Goal: Transaction & Acquisition: Book appointment/travel/reservation

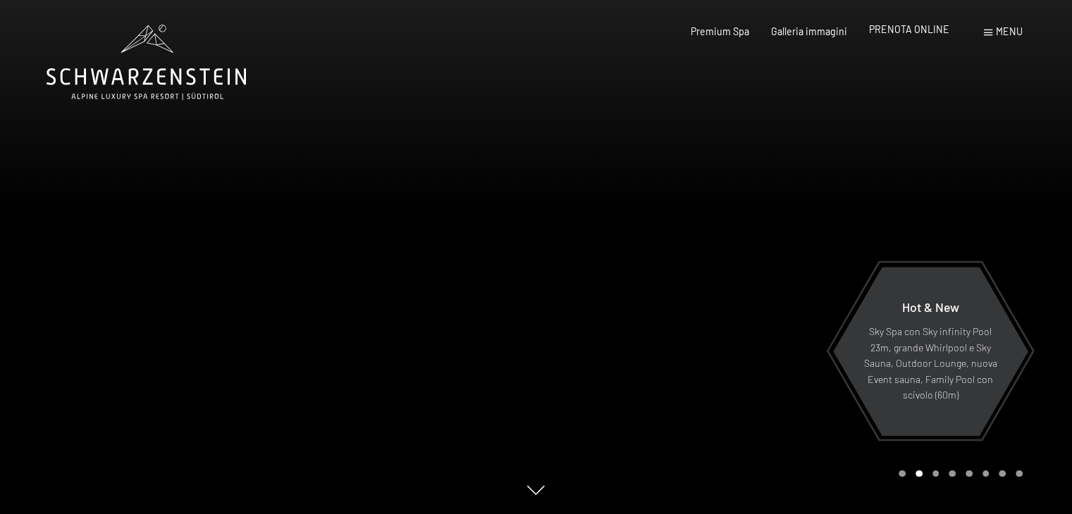
click at [910, 29] on span "PRENOTA ONLINE" at bounding box center [909, 29] width 80 height 12
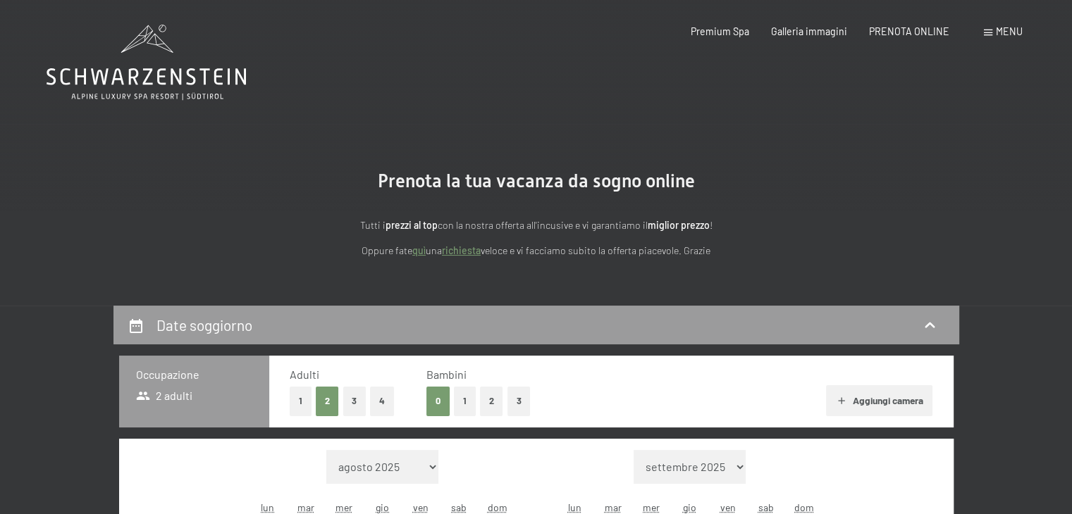
click at [999, 33] on span "Menu" at bounding box center [1009, 31] width 27 height 12
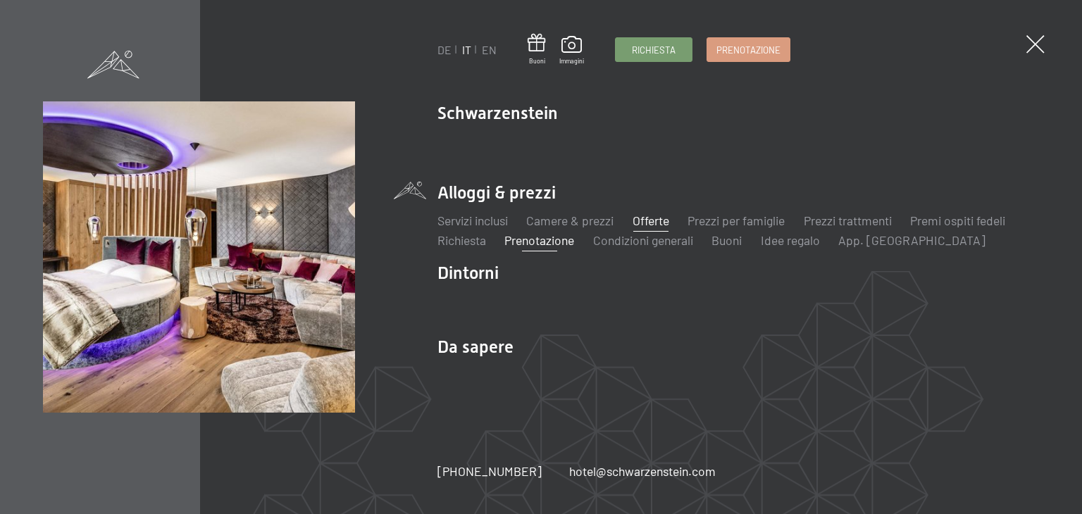
click at [645, 222] on link "Offerte" at bounding box center [651, 221] width 37 height 16
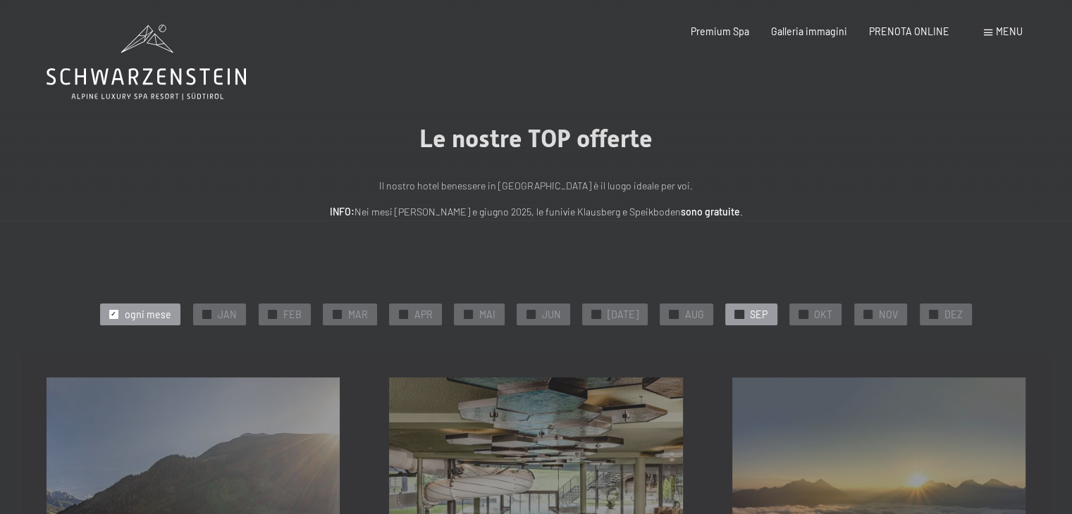
click at [750, 317] on span "SEP" at bounding box center [759, 315] width 18 height 14
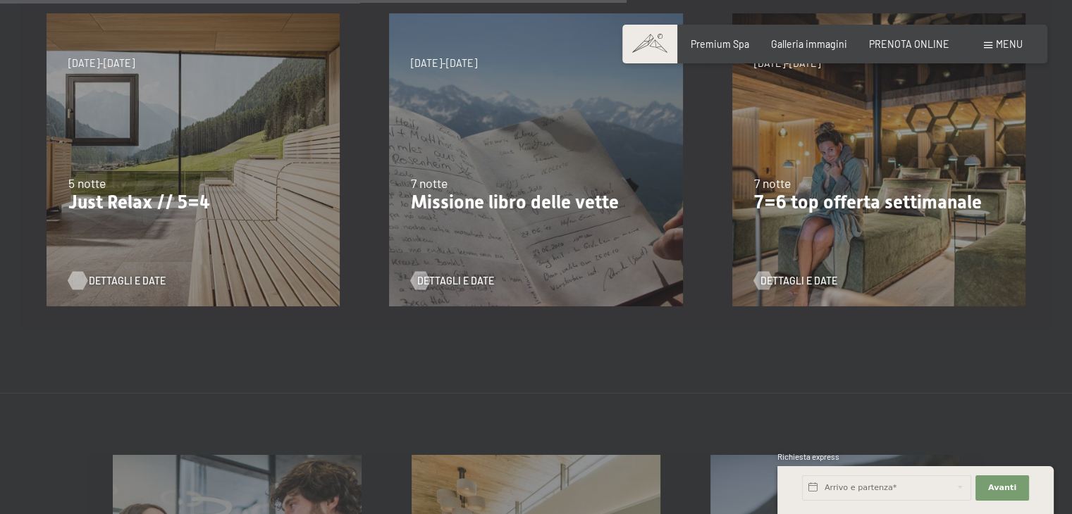
scroll to position [634, 0]
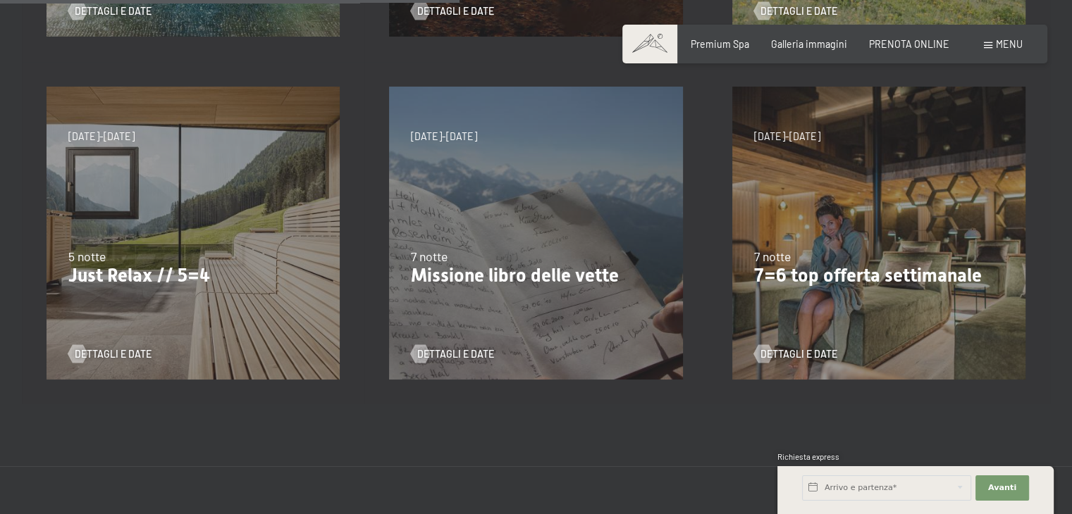
click at [172, 282] on p "Just Relax // 5=4" at bounding box center [192, 276] width 249 height 23
click at [103, 359] on span "Dettagli e Date" at bounding box center [127, 354] width 77 height 14
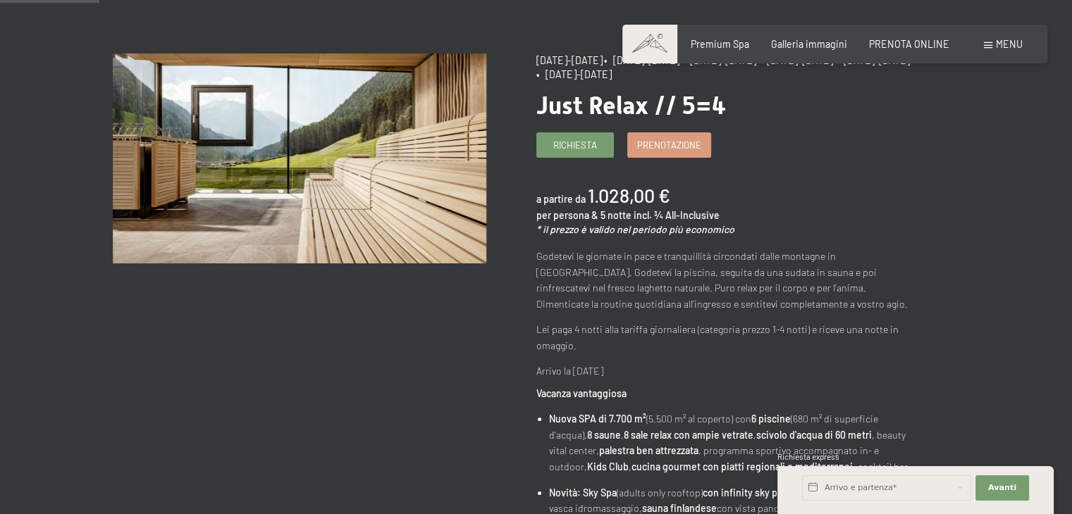
scroll to position [141, 0]
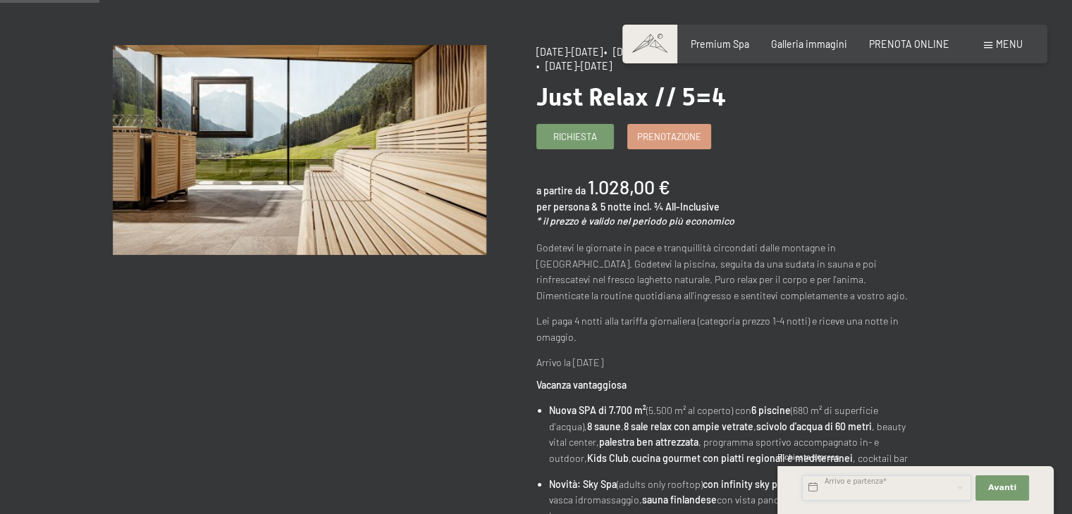
click at [851, 490] on input "text" at bounding box center [886, 488] width 169 height 25
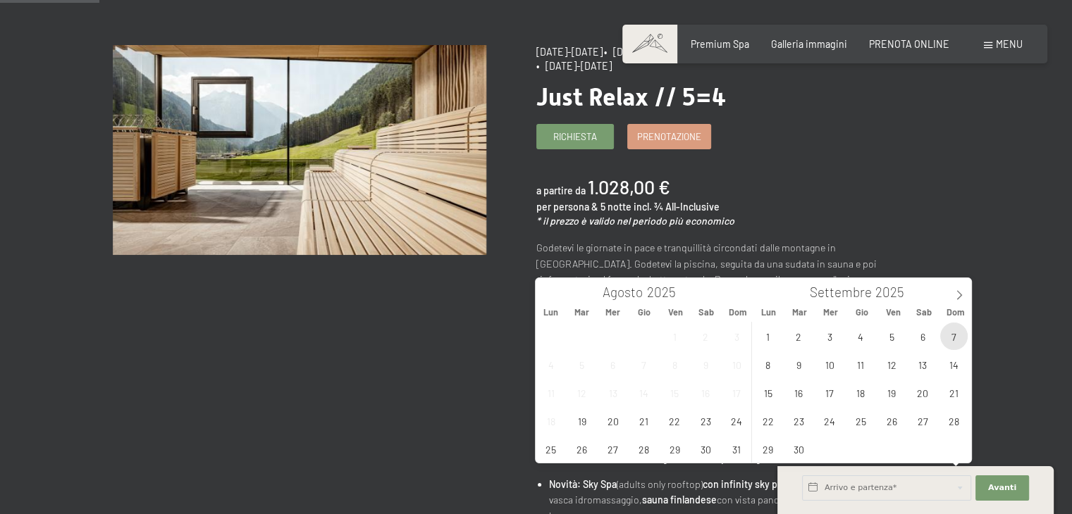
click at [946, 333] on span "7" at bounding box center [953, 336] width 27 height 27
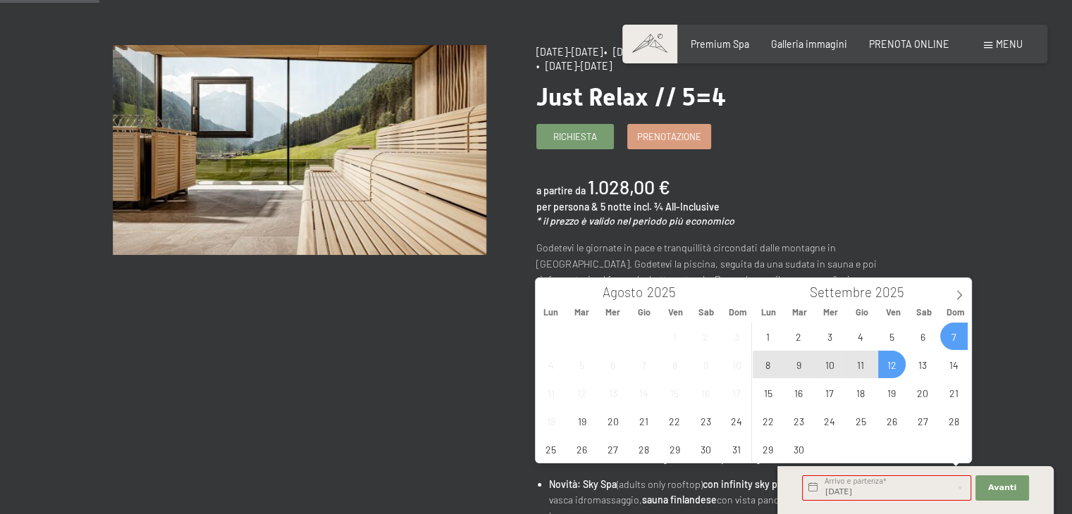
click at [889, 362] on span "12" at bounding box center [891, 364] width 27 height 27
type input "Dom. 07/09/2025 - Ven. 12/09/2025"
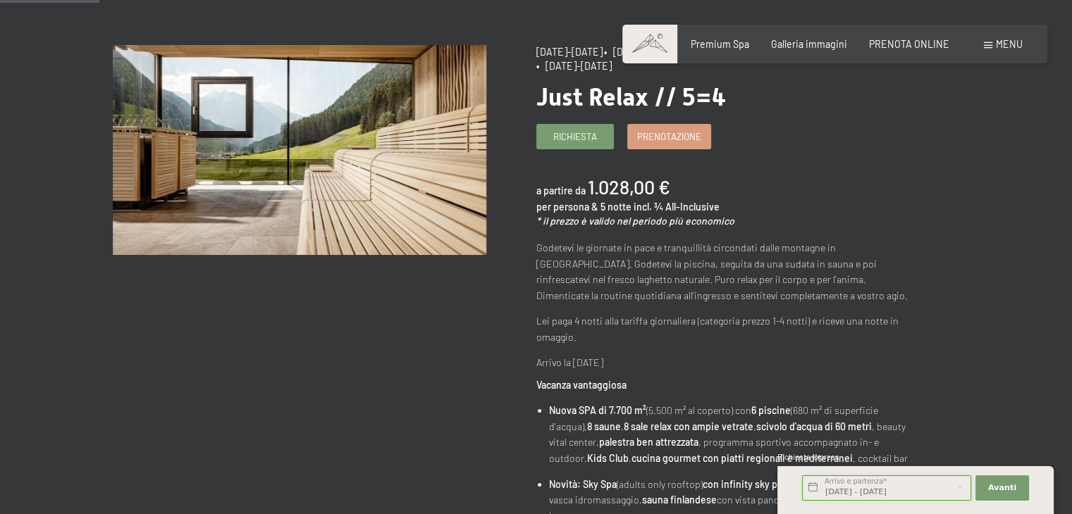
scroll to position [0, 3]
click at [994, 489] on span "Avanti" at bounding box center [1002, 488] width 28 height 11
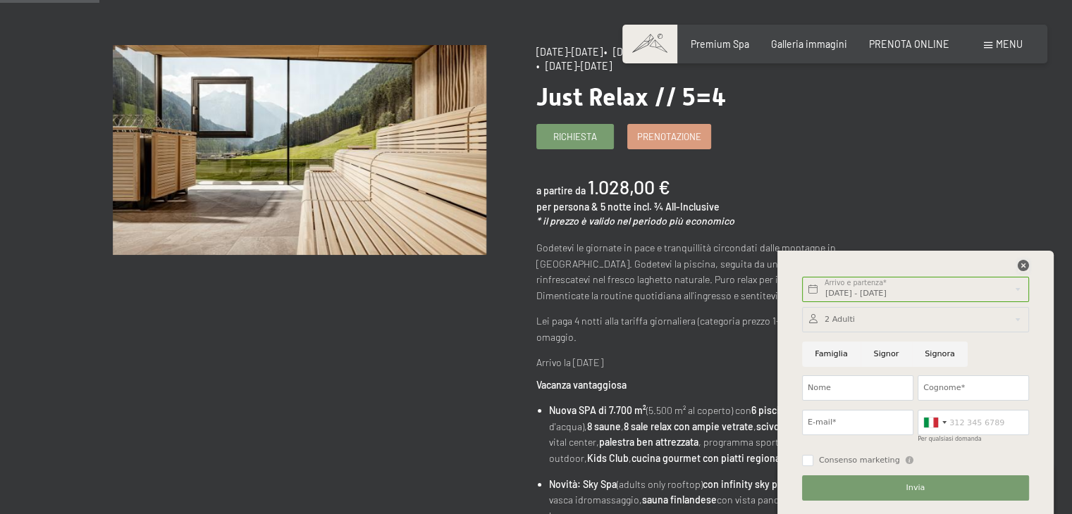
click at [1025, 260] on icon at bounding box center [1023, 265] width 11 height 11
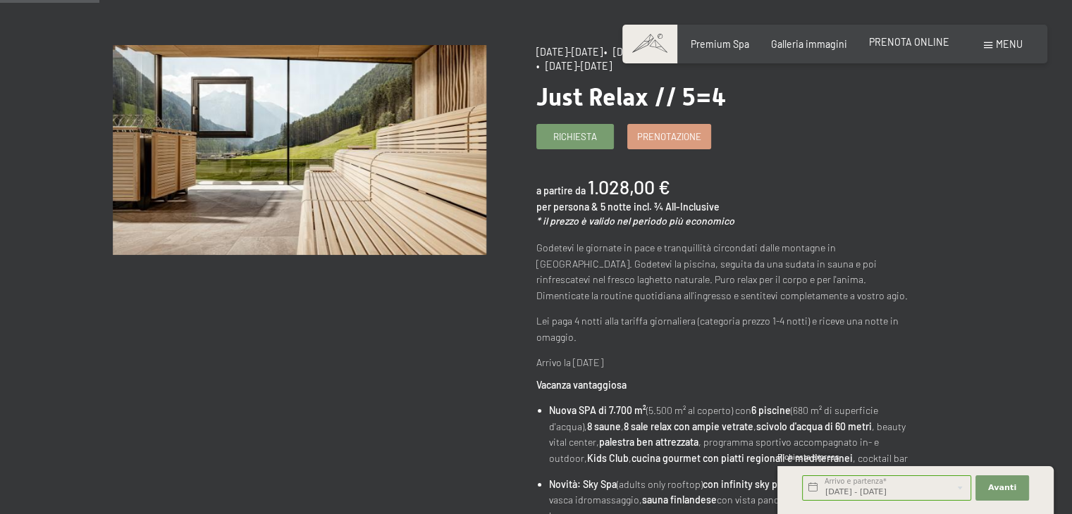
click at [886, 40] on span "PRENOTA ONLINE" at bounding box center [909, 42] width 80 height 12
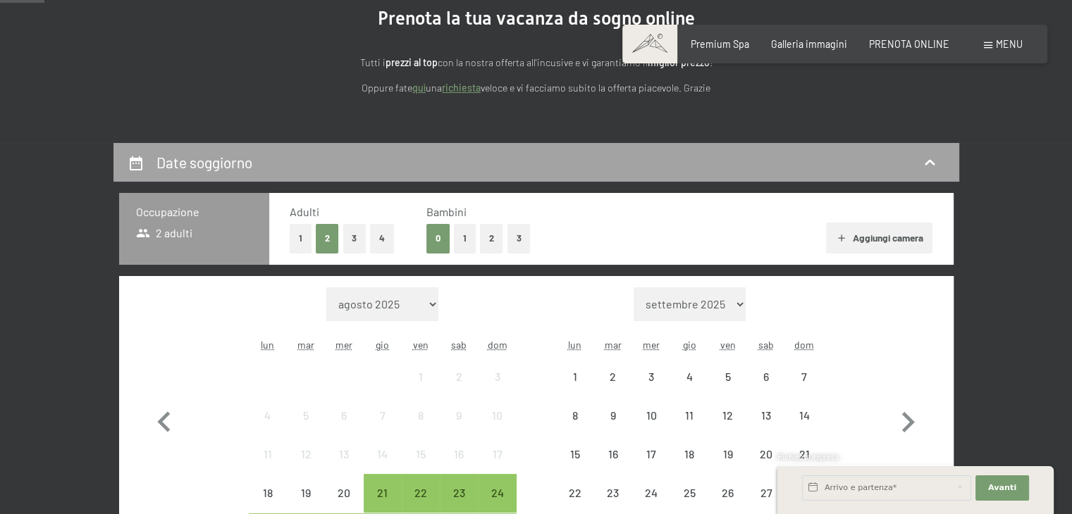
scroll to position [282, 0]
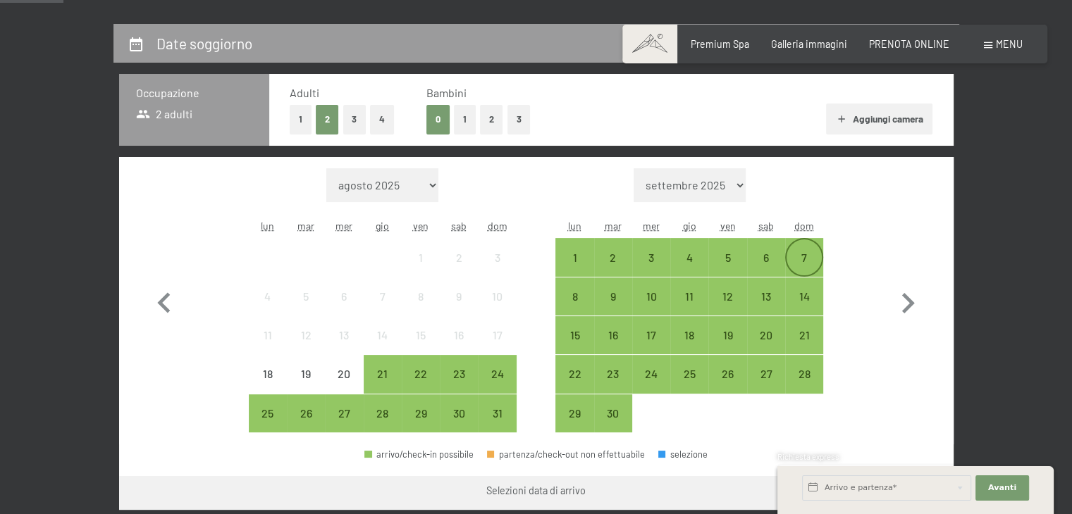
click at [806, 260] on div "7" at bounding box center [803, 269] width 35 height 35
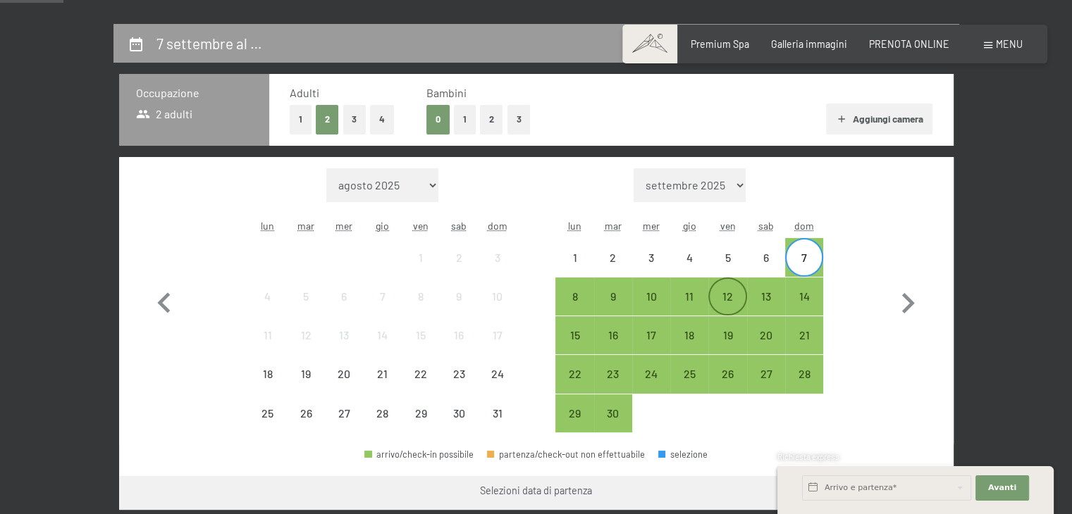
click at [725, 291] on div "12" at bounding box center [727, 308] width 35 height 35
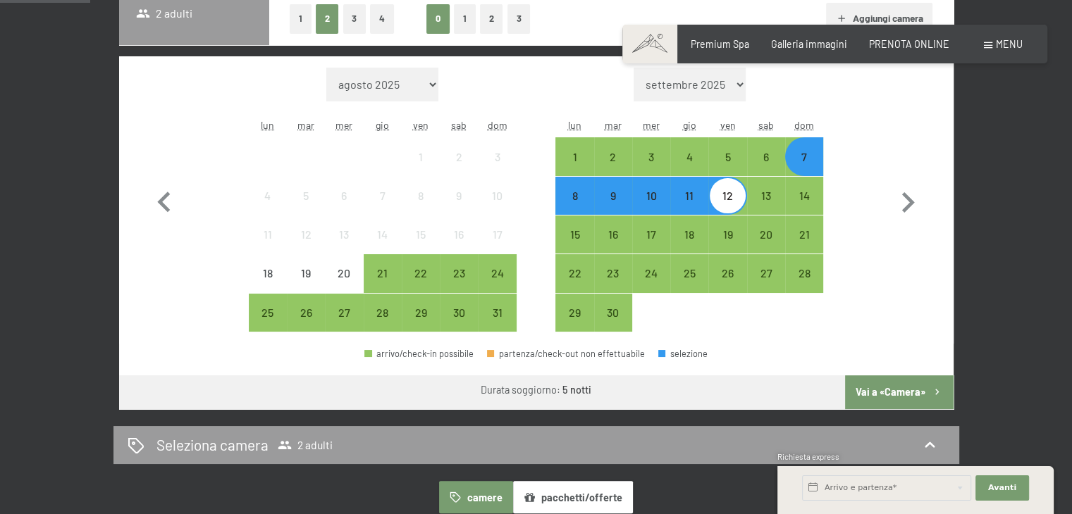
scroll to position [564, 0]
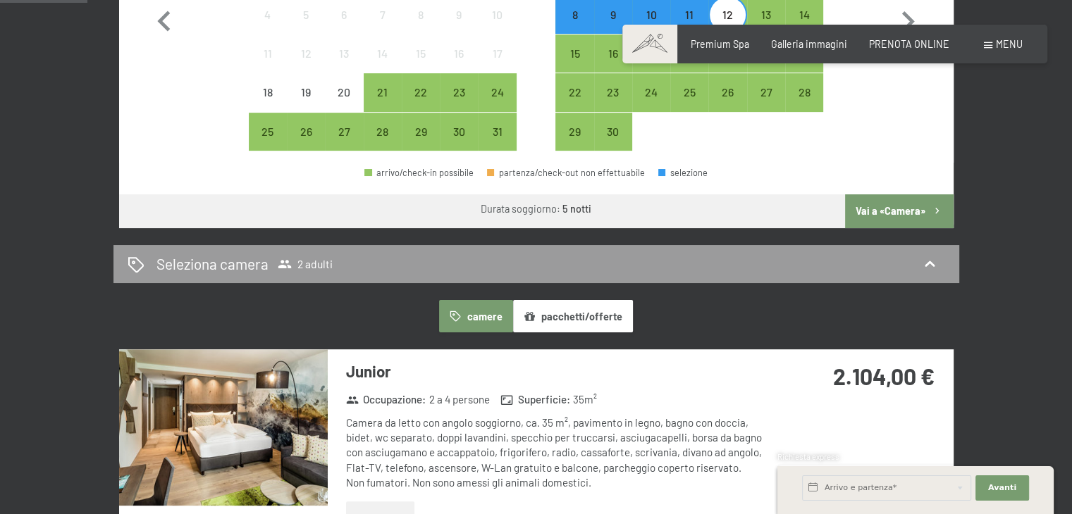
click at [903, 202] on button "Vai a «Camera»" at bounding box center [899, 211] width 108 height 34
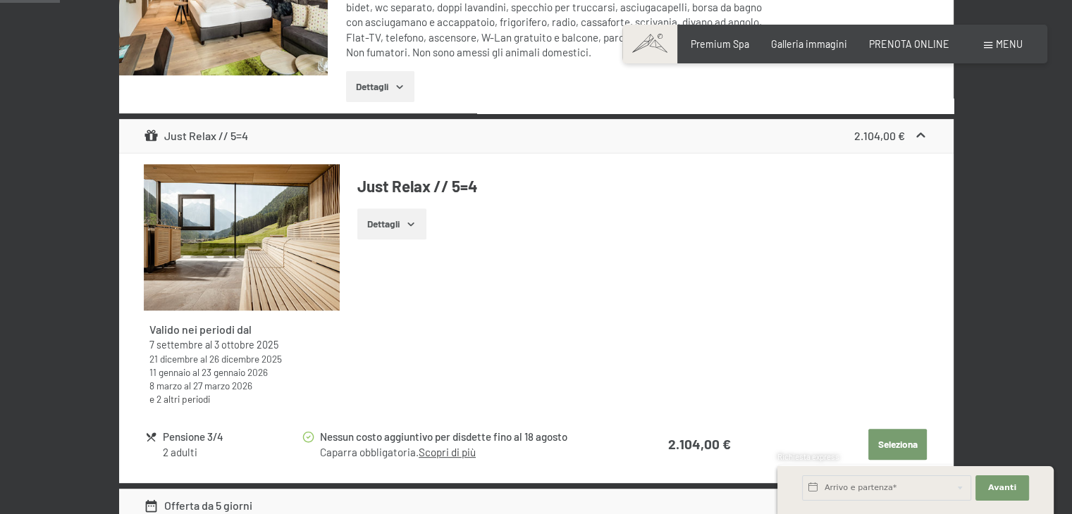
scroll to position [376, 0]
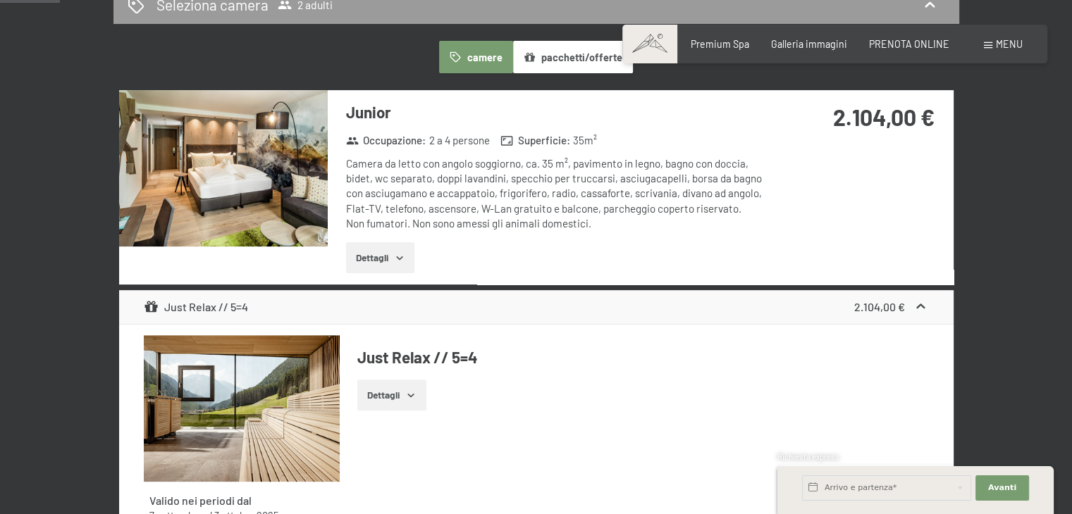
click at [203, 188] on img at bounding box center [223, 168] width 209 height 156
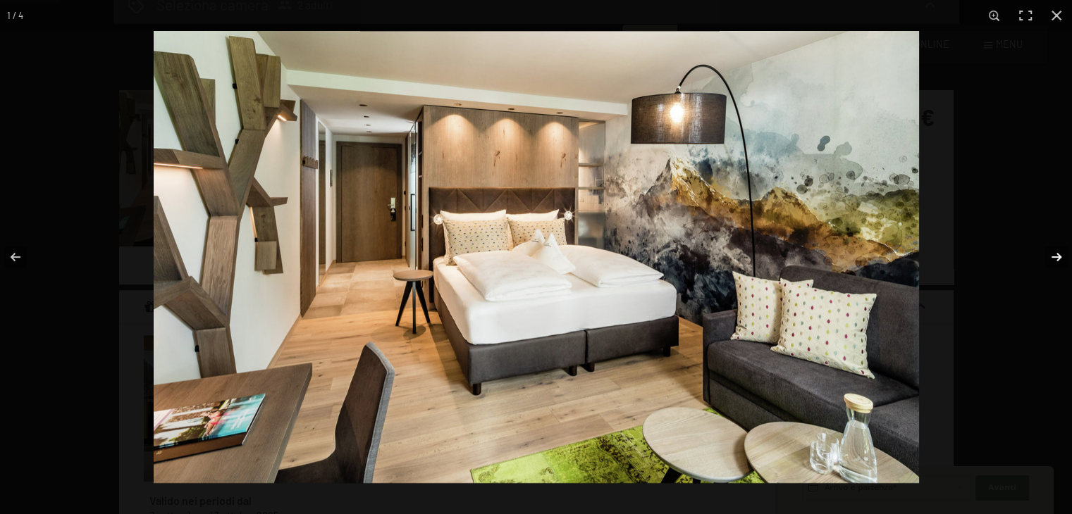
click at [1055, 259] on button "button" at bounding box center [1046, 257] width 49 height 70
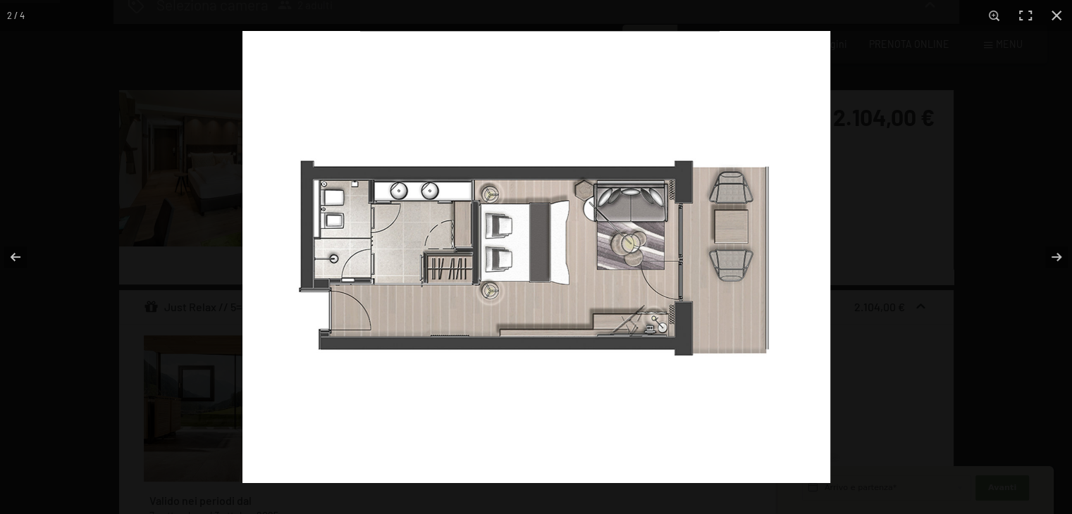
click at [347, 201] on img at bounding box center [536, 257] width 588 height 452
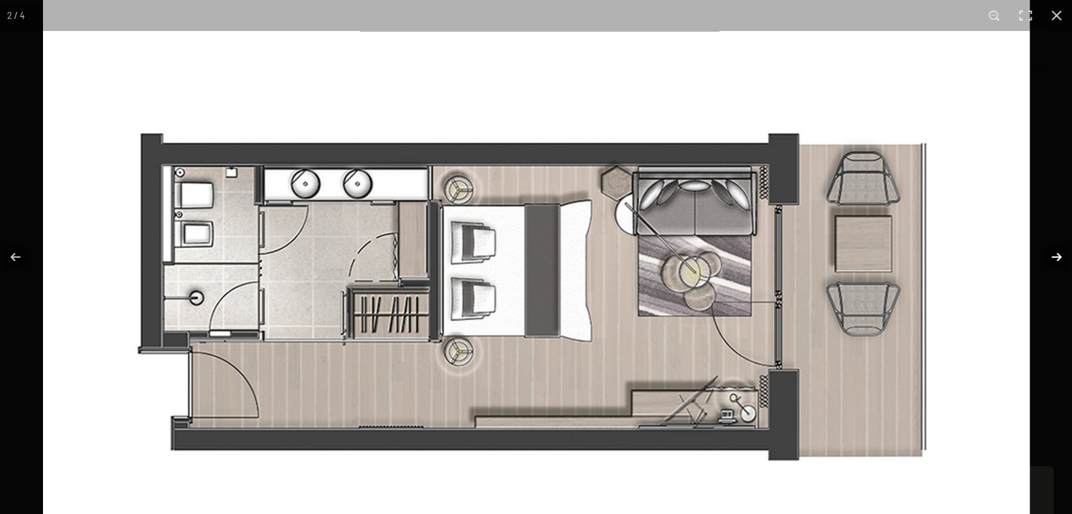
click at [1054, 258] on button "button" at bounding box center [1046, 257] width 49 height 70
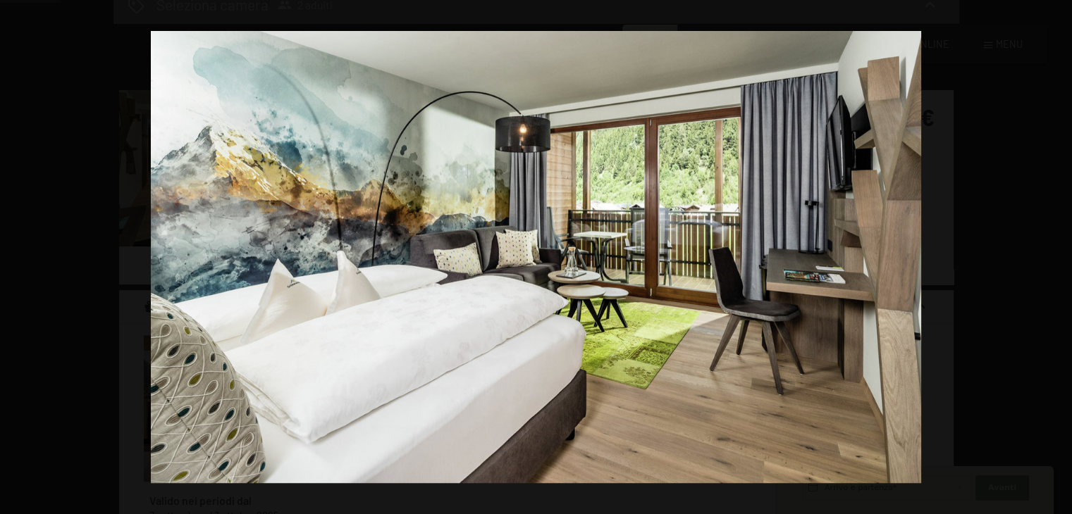
click at [1054, 258] on button "button" at bounding box center [1046, 257] width 49 height 70
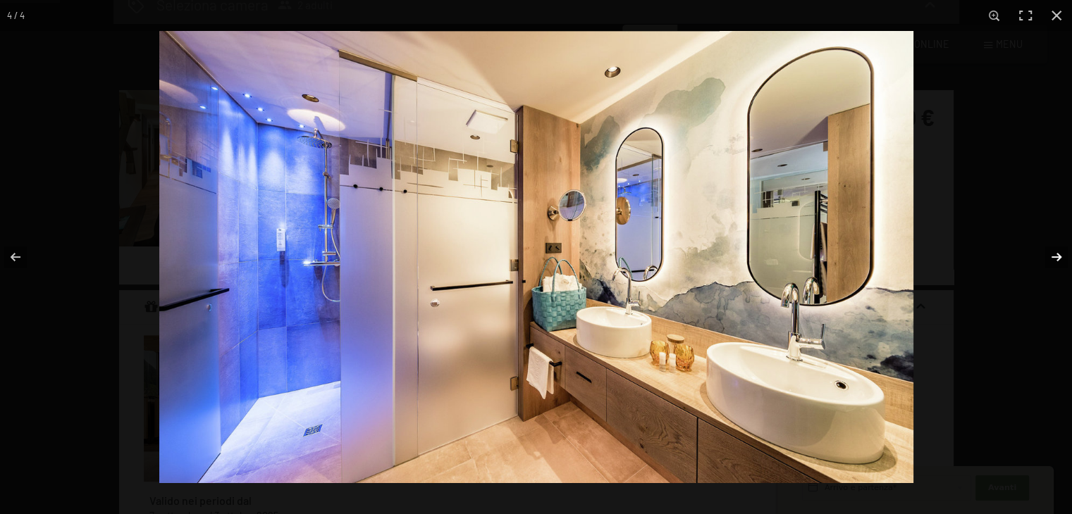
click at [1053, 257] on button "button" at bounding box center [1046, 257] width 49 height 70
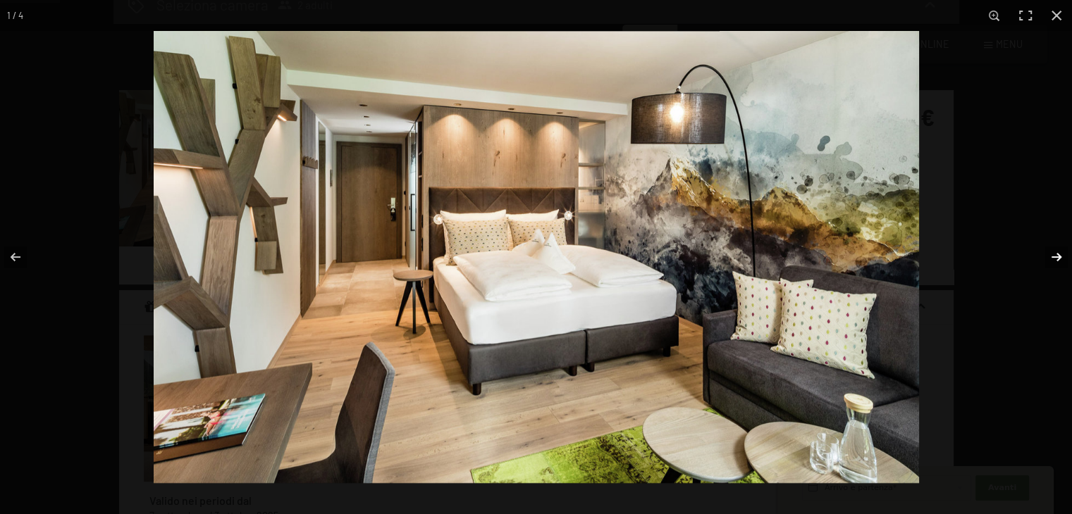
click at [1053, 257] on button "button" at bounding box center [1046, 257] width 49 height 70
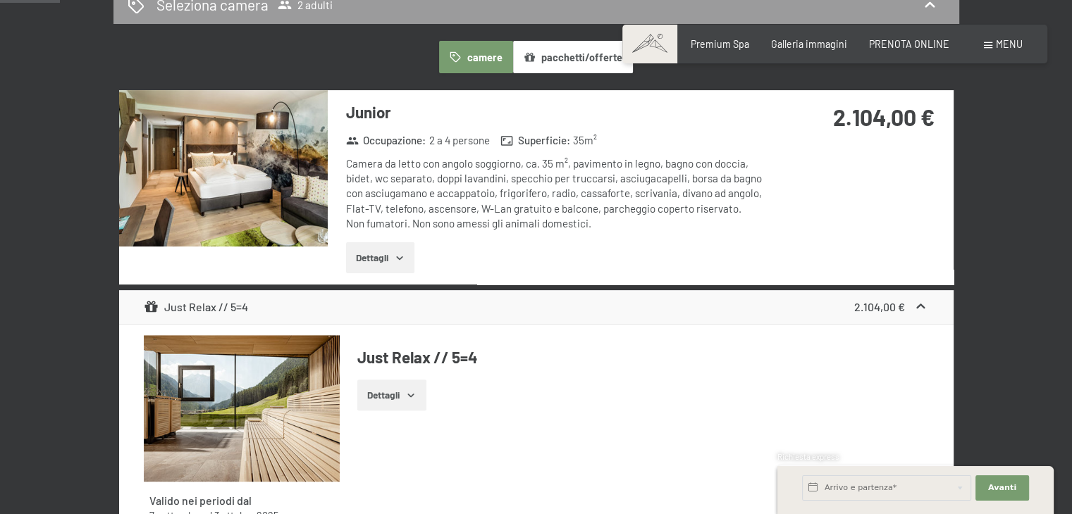
click at [0, 0] on button "button" at bounding box center [0, 0] width 0 height 0
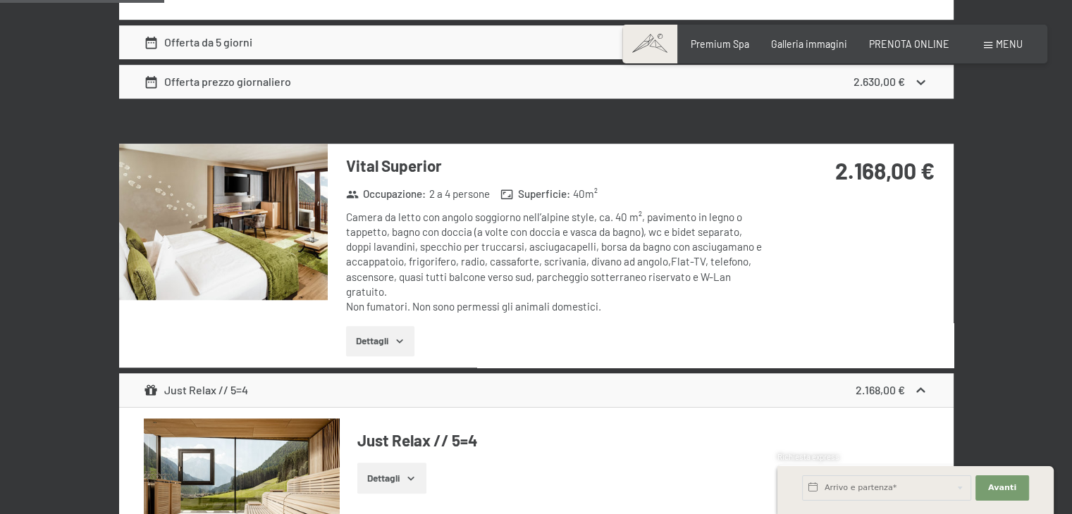
scroll to position [1010, 0]
click at [236, 235] on img at bounding box center [223, 222] width 209 height 156
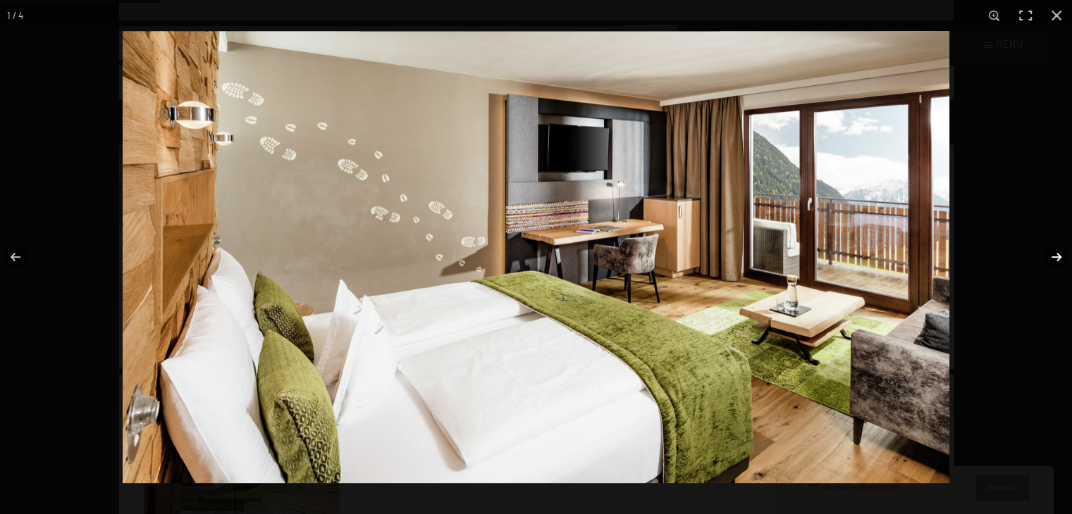
click at [1060, 254] on button "button" at bounding box center [1046, 257] width 49 height 70
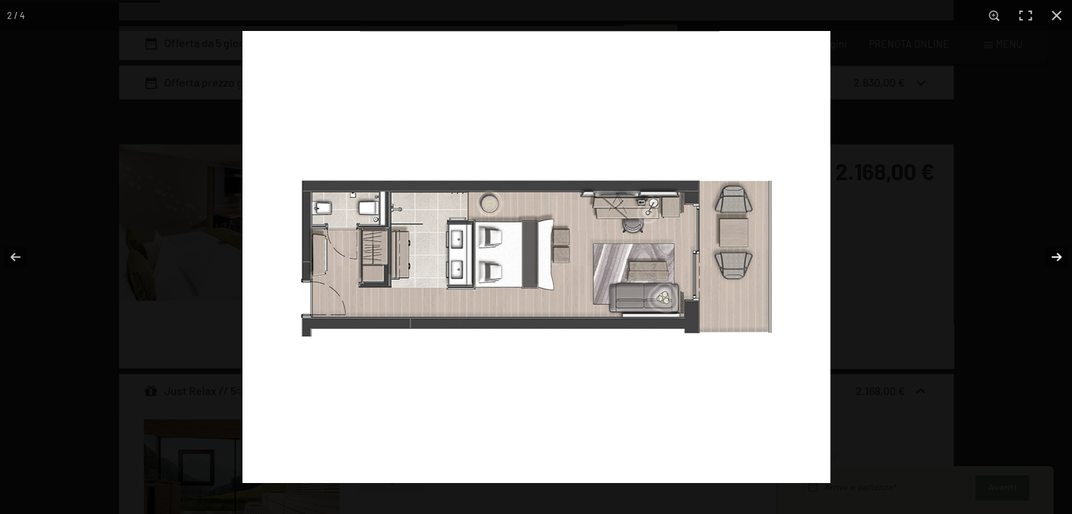
click at [1056, 260] on button "button" at bounding box center [1046, 257] width 49 height 70
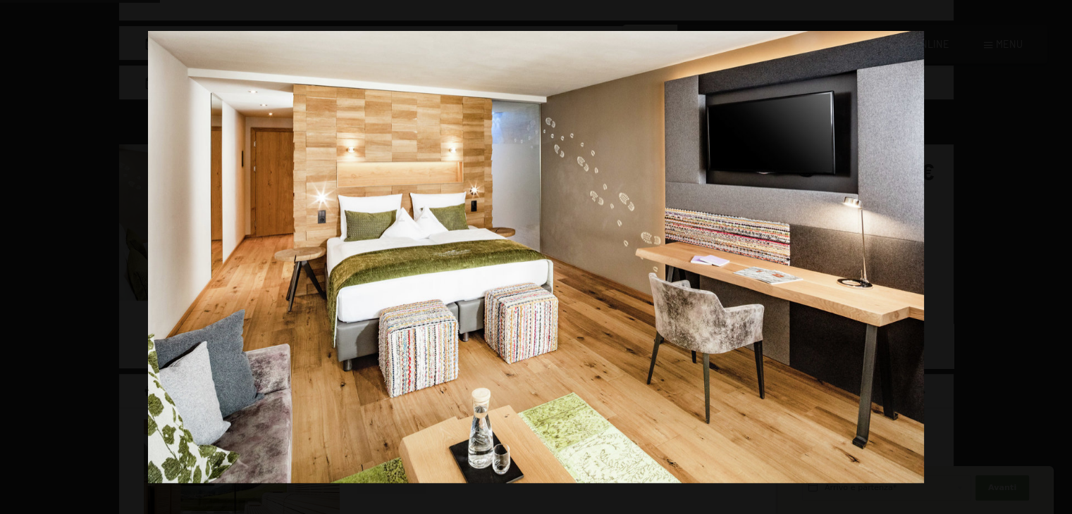
click at [1056, 260] on button "button" at bounding box center [1046, 257] width 49 height 70
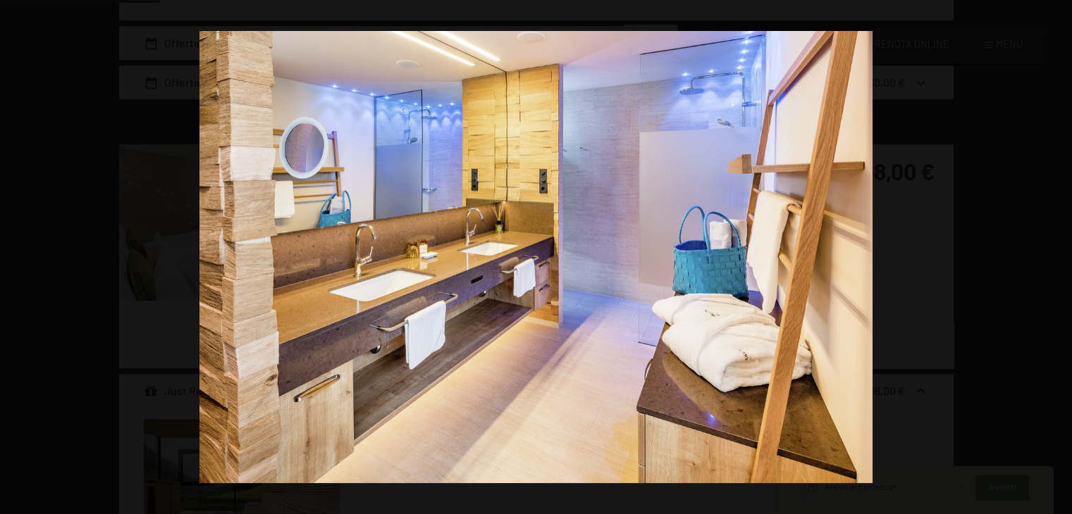
click at [1056, 260] on button "button" at bounding box center [1046, 257] width 49 height 70
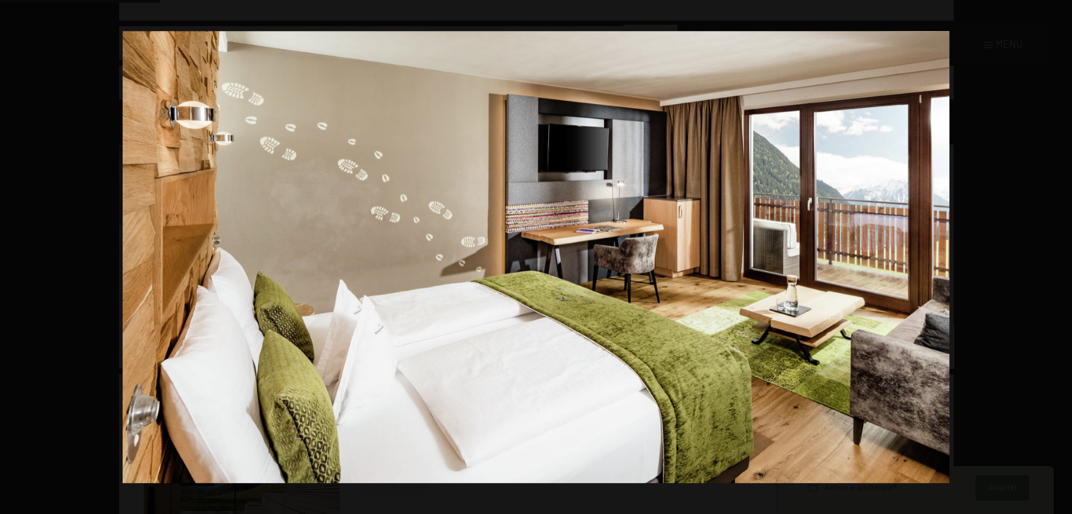
click at [1056, 260] on button "button" at bounding box center [1046, 257] width 49 height 70
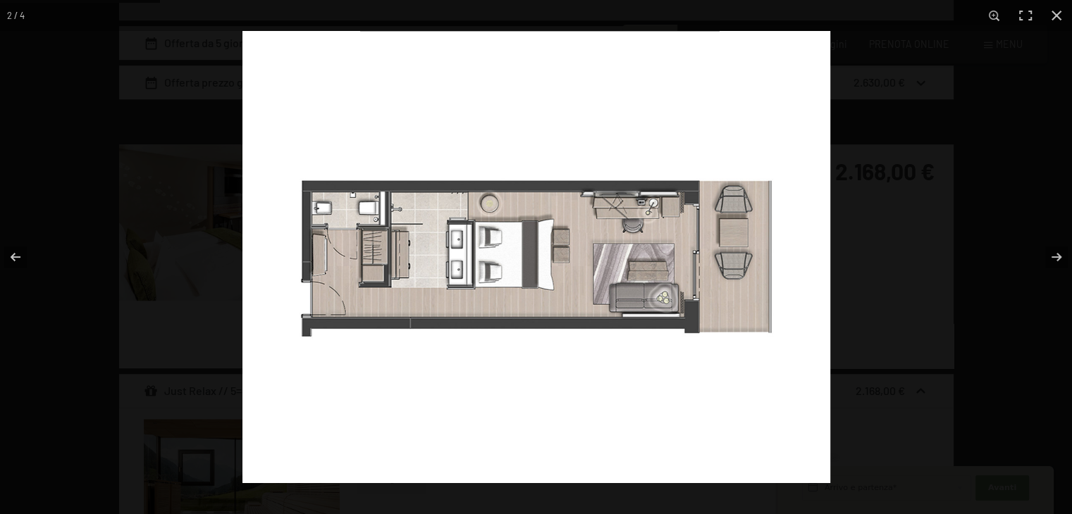
click at [471, 210] on img at bounding box center [536, 257] width 588 height 452
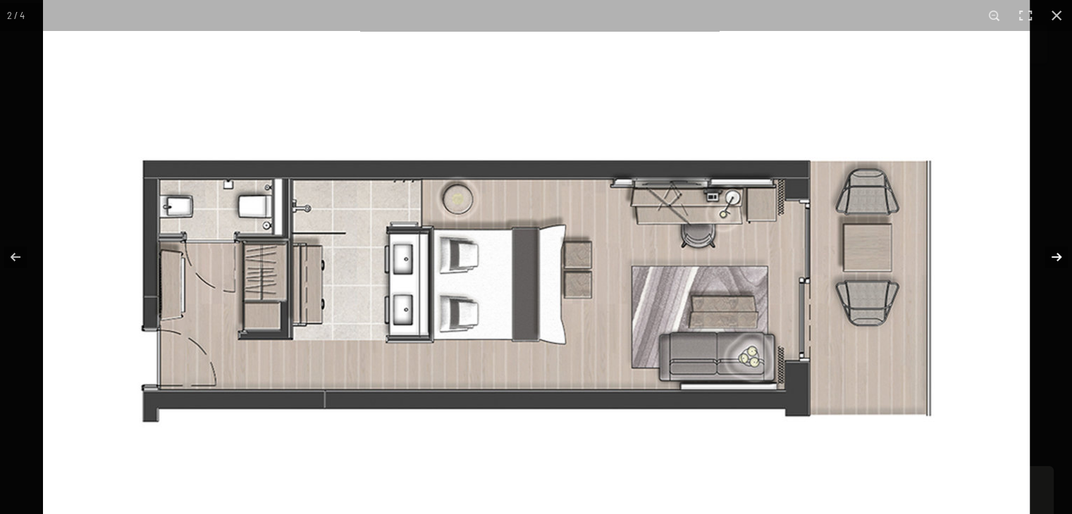
click at [1053, 259] on button "button" at bounding box center [1046, 257] width 49 height 70
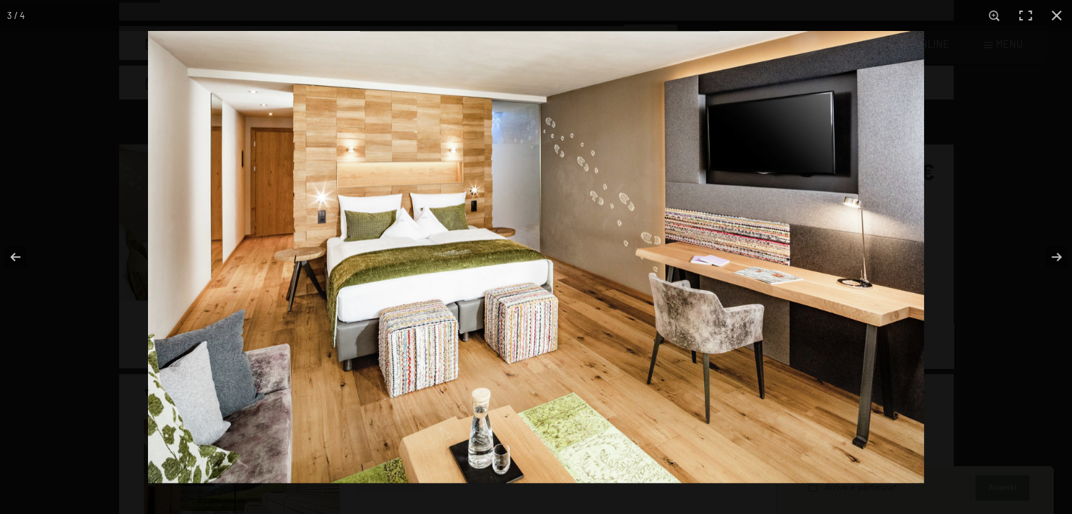
click at [521, 171] on img at bounding box center [536, 257] width 776 height 452
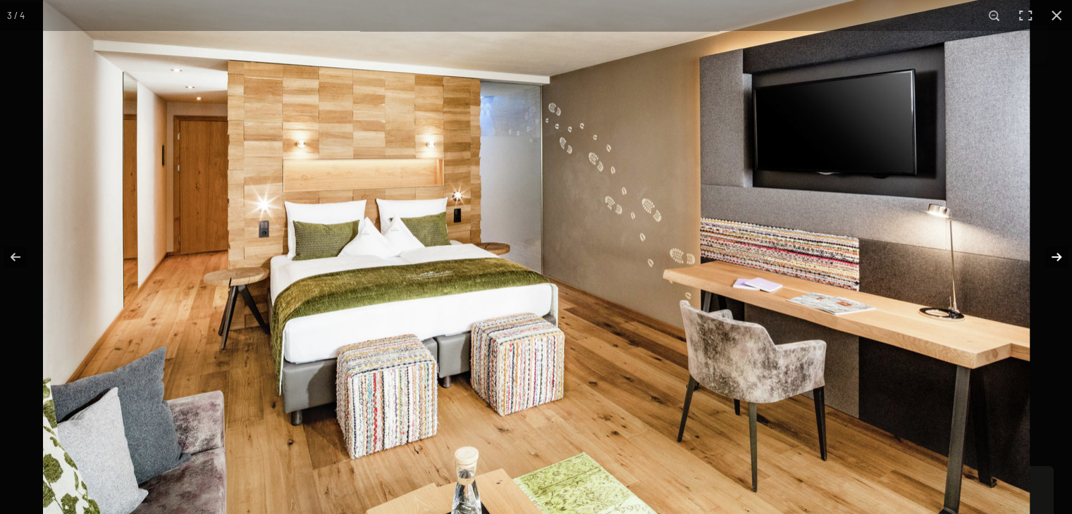
click at [1051, 256] on button "button" at bounding box center [1046, 257] width 49 height 70
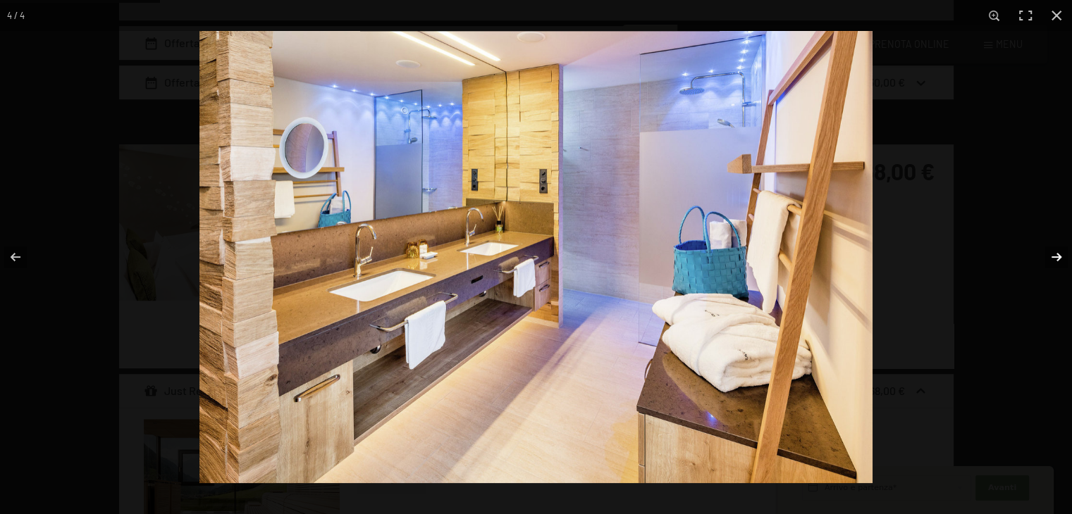
click at [1058, 255] on button "button" at bounding box center [1046, 257] width 49 height 70
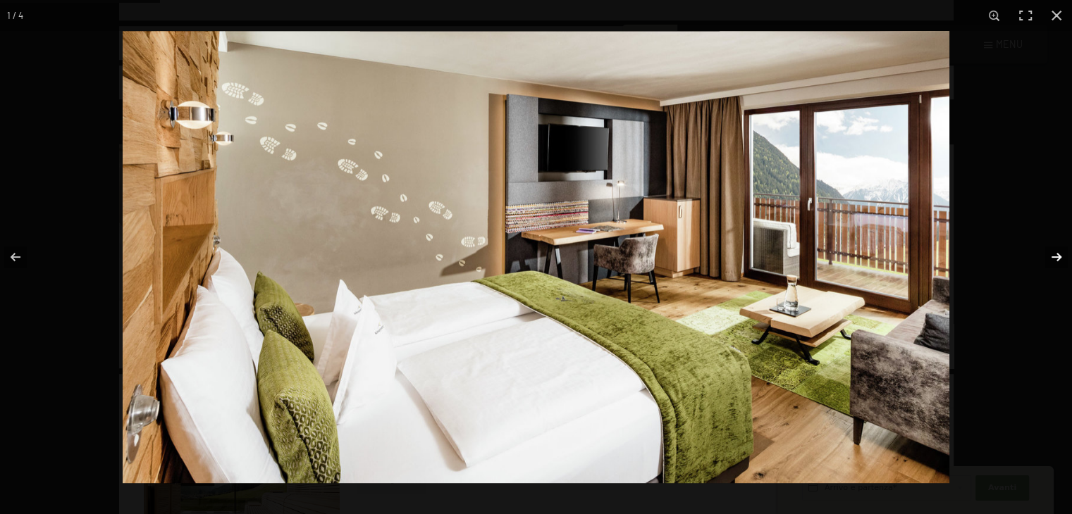
click at [1058, 255] on button "button" at bounding box center [1046, 257] width 49 height 70
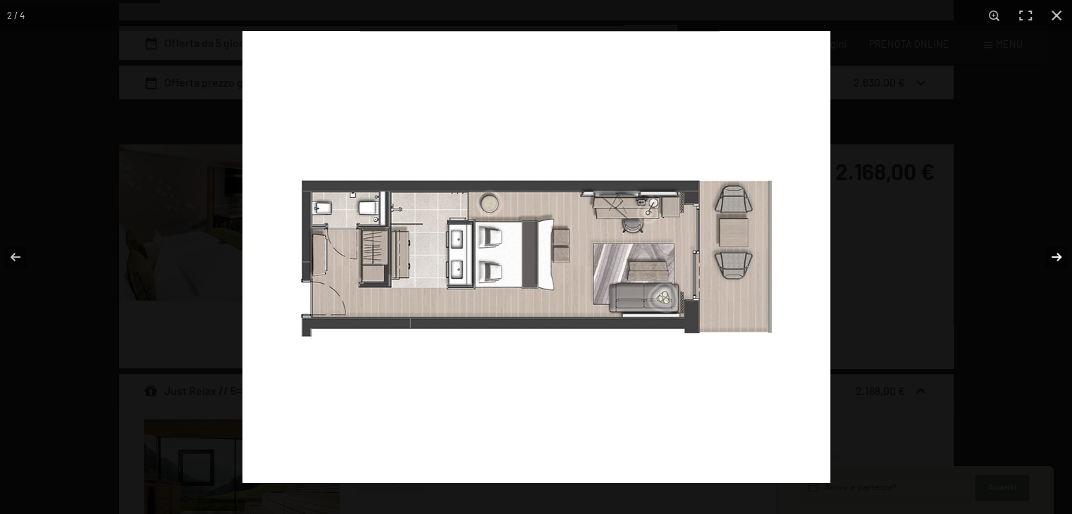
click at [1058, 255] on button "button" at bounding box center [1046, 257] width 49 height 70
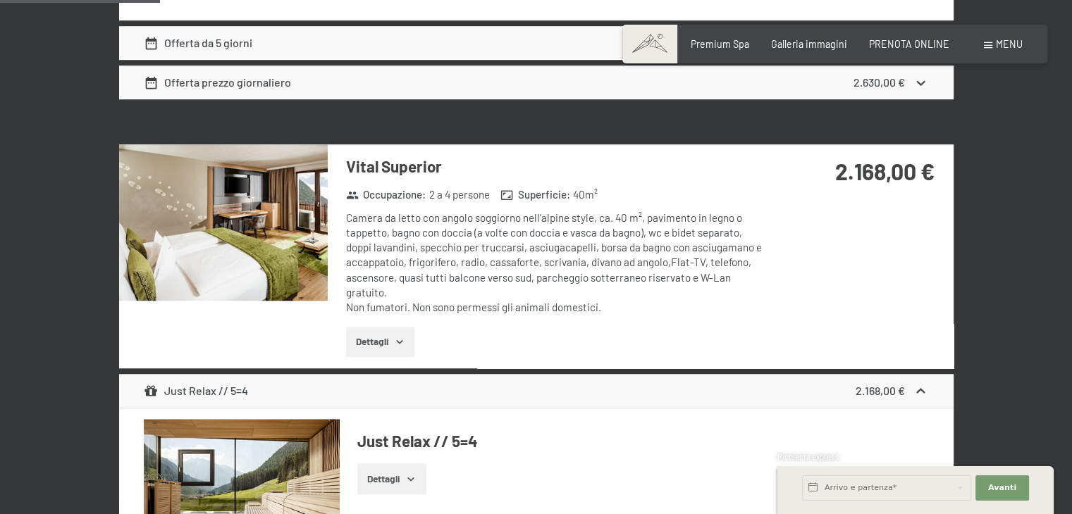
click at [0, 0] on button "button" at bounding box center [0, 0] width 0 height 0
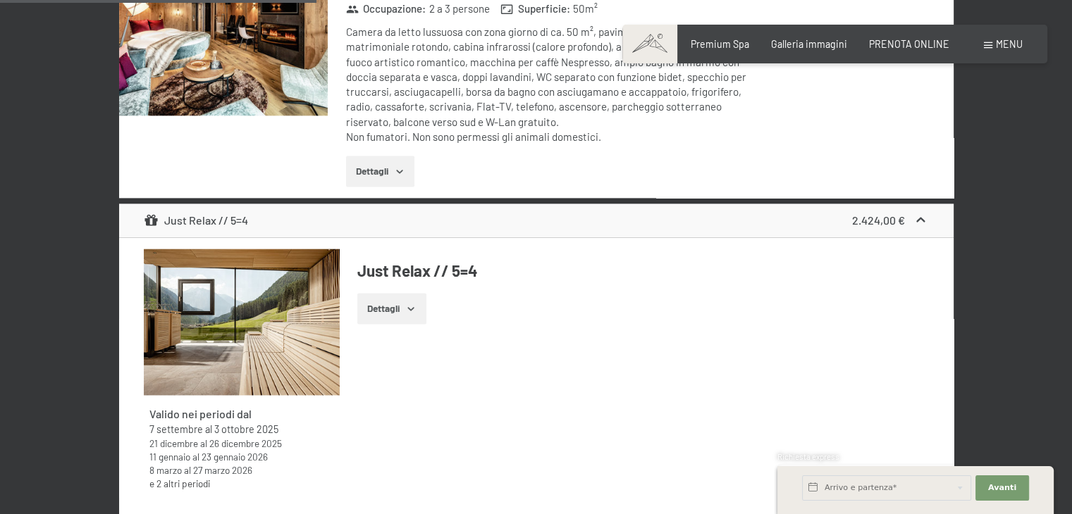
scroll to position [1785, 0]
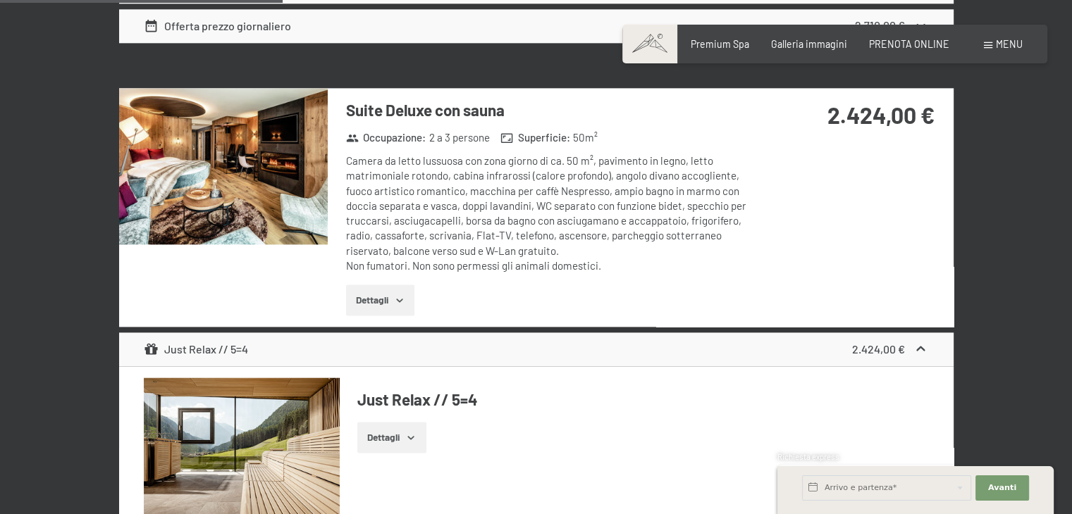
click at [240, 168] on img at bounding box center [223, 166] width 209 height 156
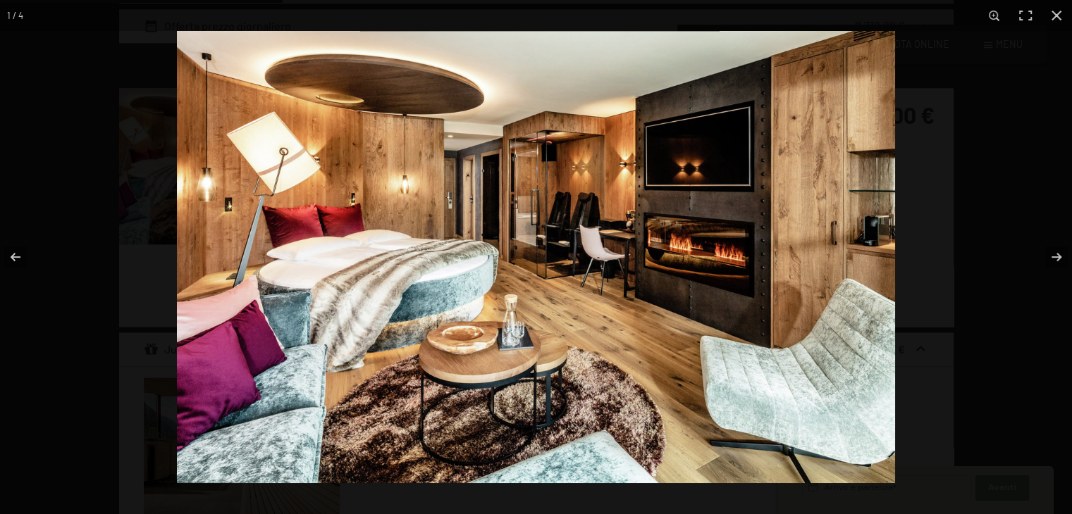
click at [443, 287] on img at bounding box center [536, 257] width 718 height 452
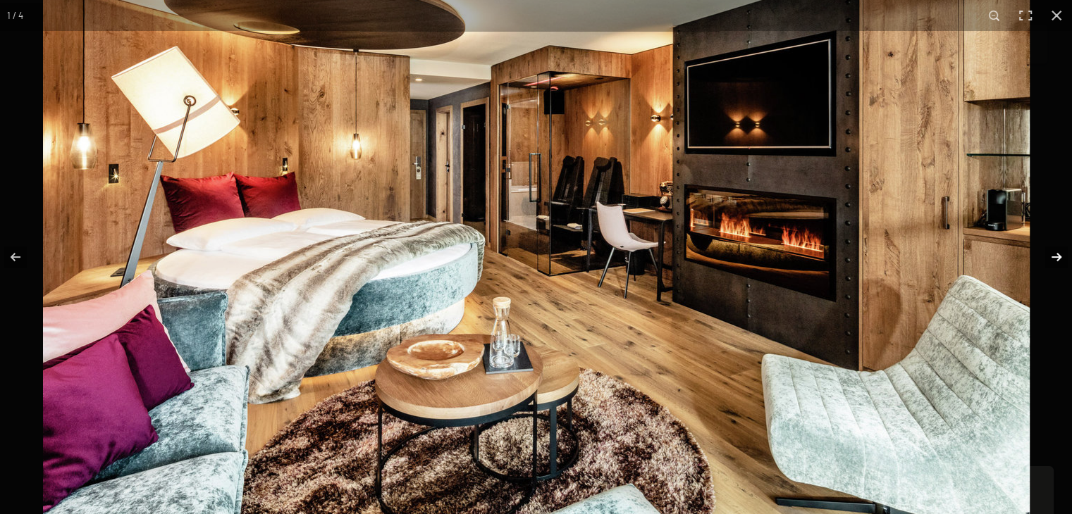
click at [1057, 254] on button "button" at bounding box center [1046, 257] width 49 height 70
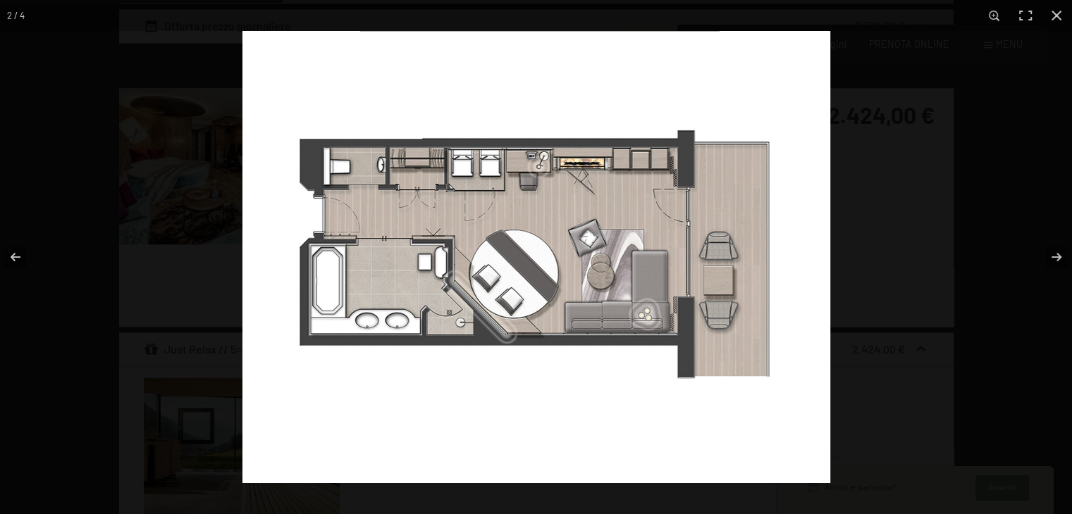
click at [352, 171] on img at bounding box center [536, 257] width 588 height 452
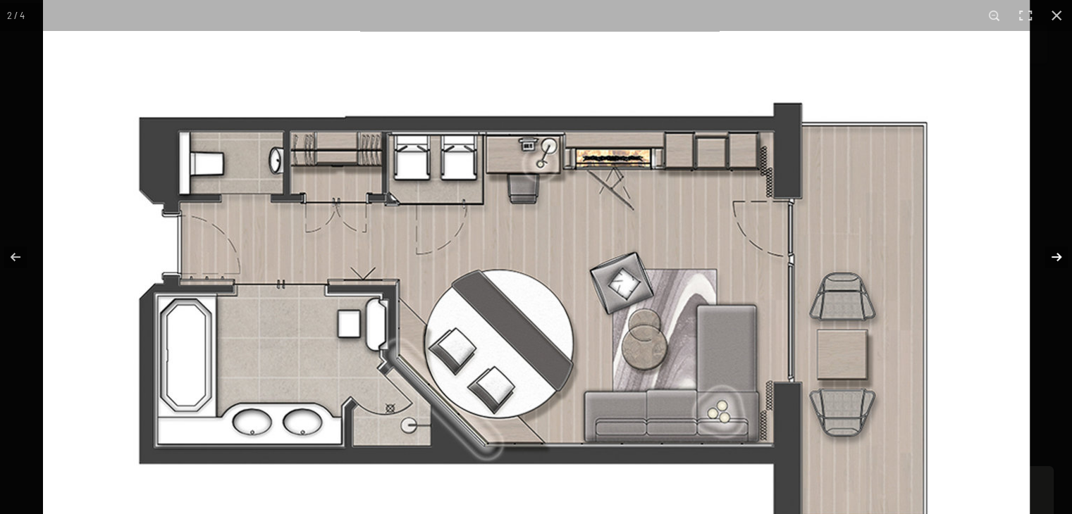
click at [1060, 253] on button "button" at bounding box center [1046, 257] width 49 height 70
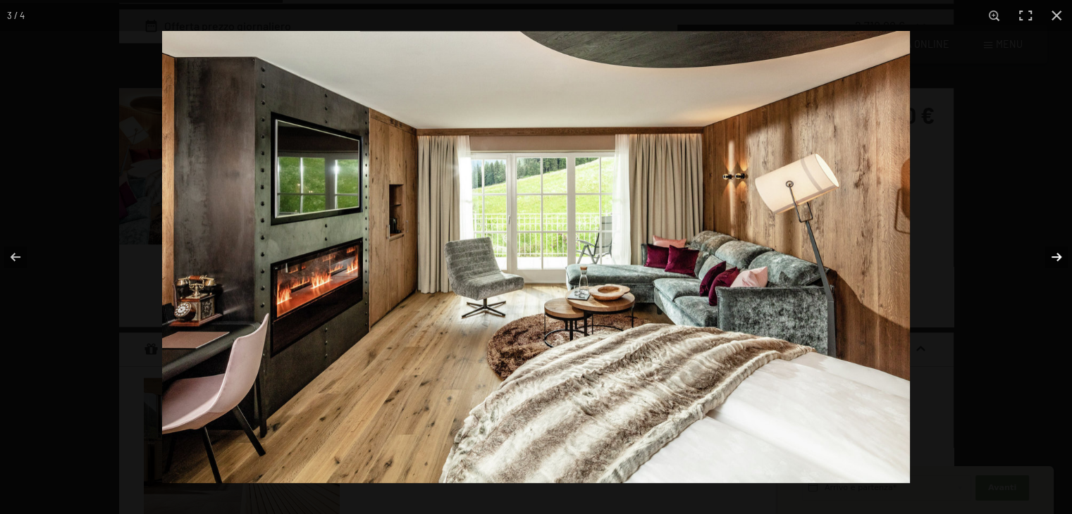
click at [1056, 265] on button "button" at bounding box center [1046, 257] width 49 height 70
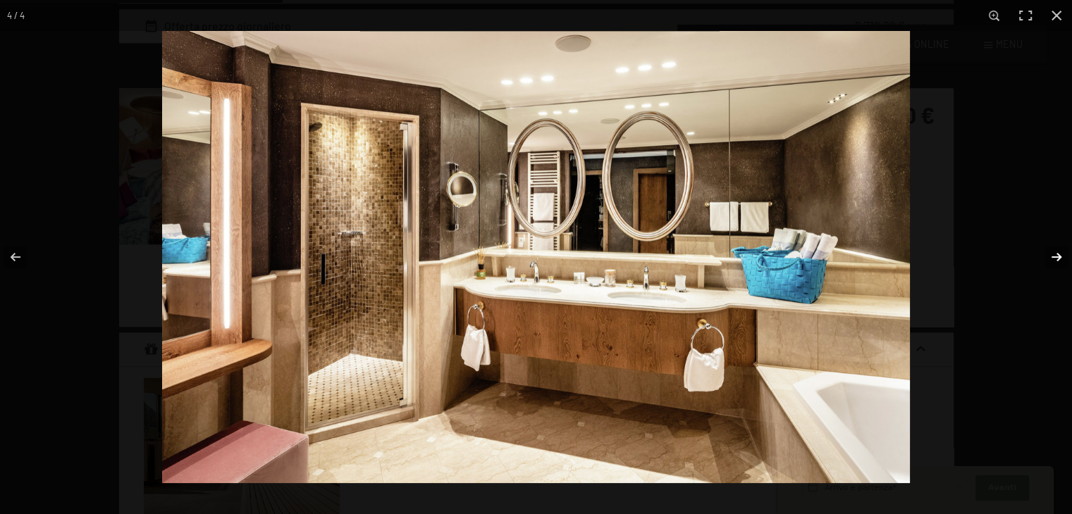
click at [1054, 254] on button "button" at bounding box center [1046, 257] width 49 height 70
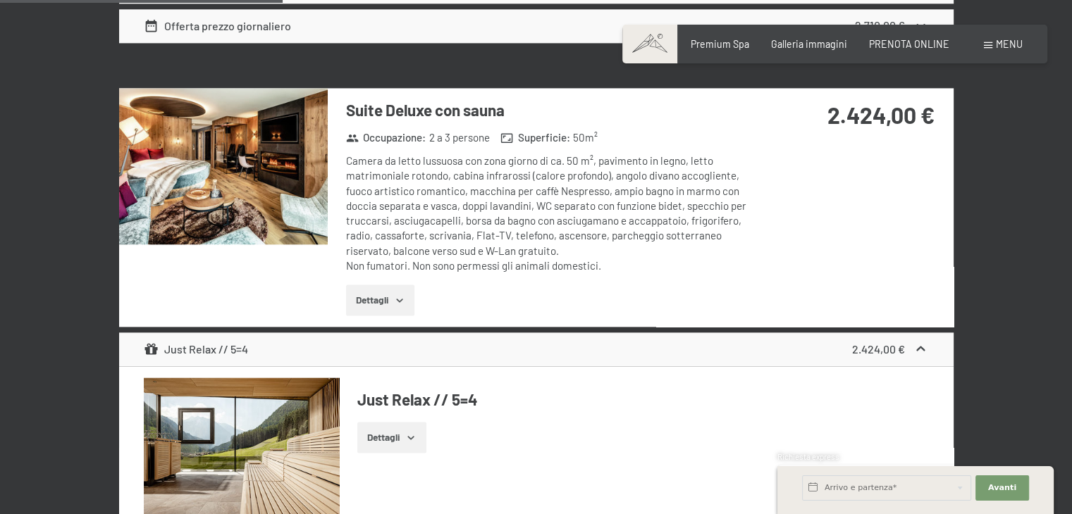
click at [0, 0] on button "button" at bounding box center [0, 0] width 0 height 0
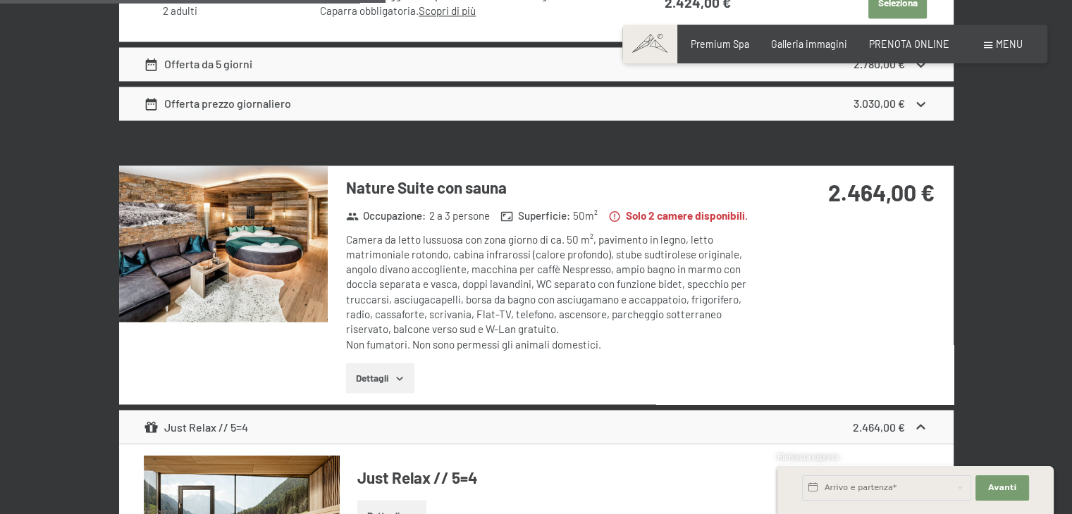
scroll to position [2419, 0]
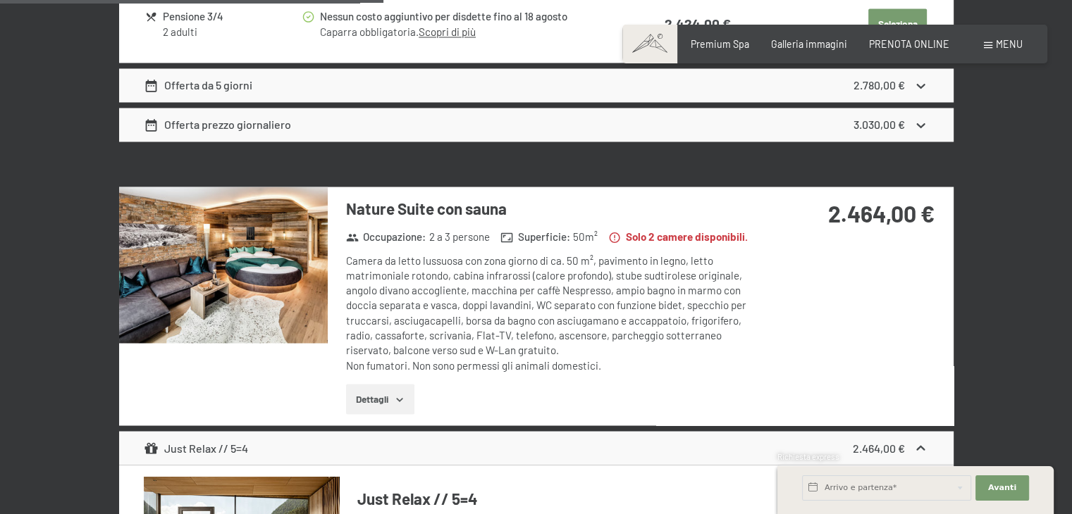
click at [194, 249] on img at bounding box center [223, 265] width 209 height 156
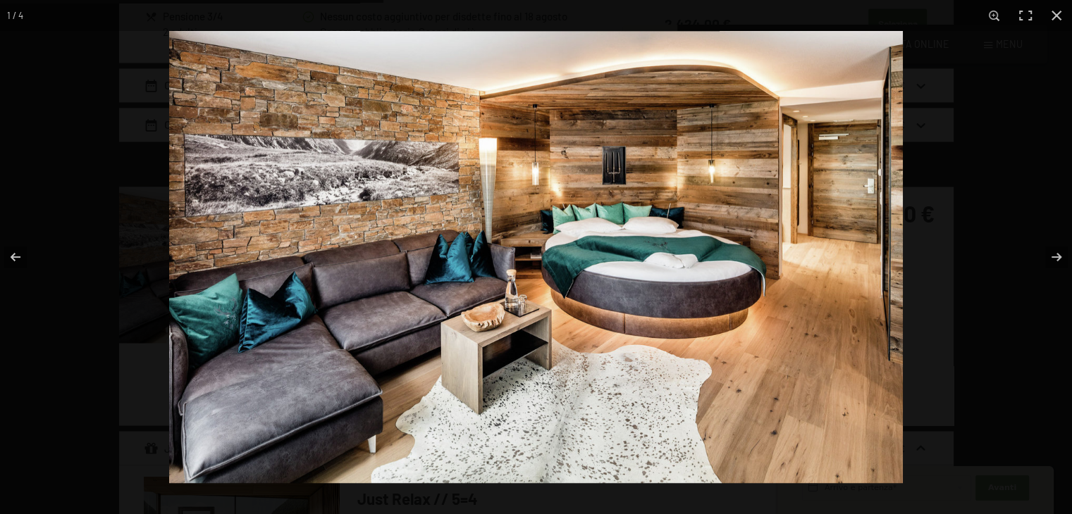
click at [685, 237] on img at bounding box center [536, 257] width 734 height 452
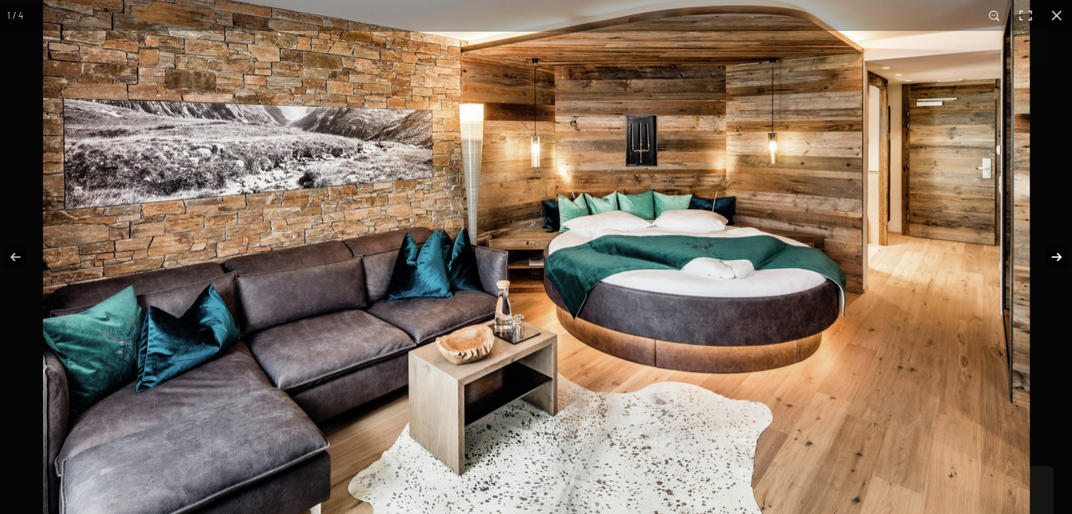
click at [1051, 252] on button "button" at bounding box center [1046, 257] width 49 height 70
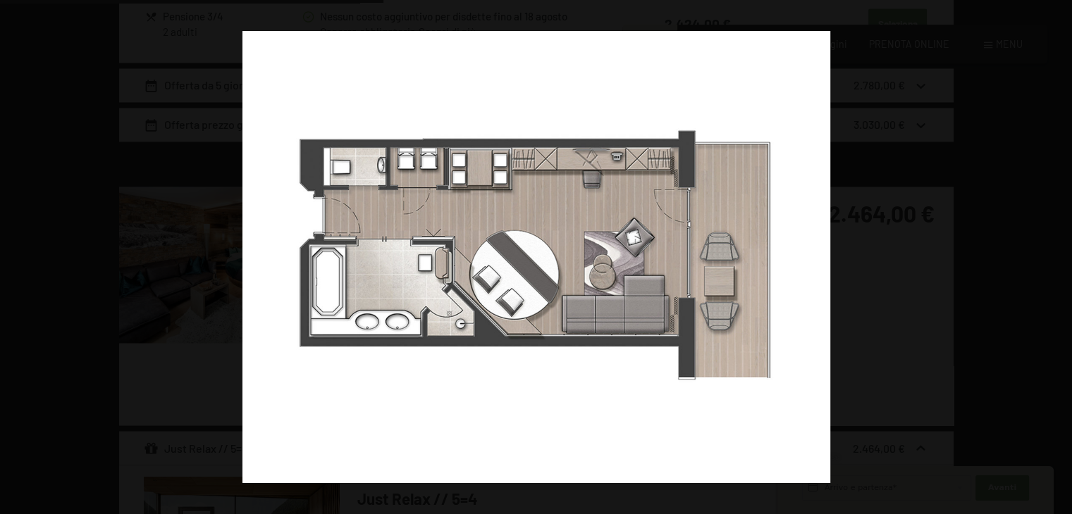
click at [1051, 252] on button "button" at bounding box center [1046, 257] width 49 height 70
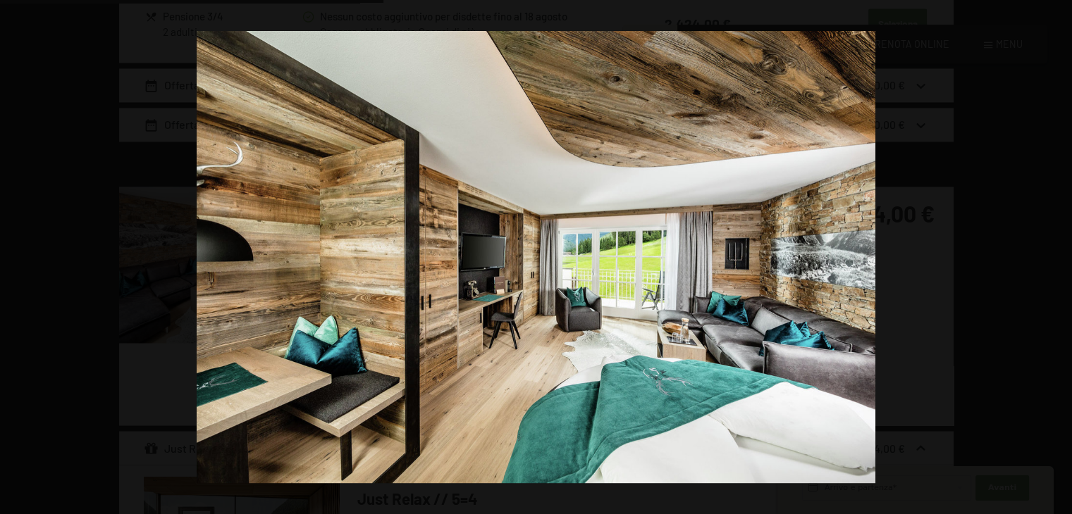
click at [1051, 252] on button "button" at bounding box center [1046, 257] width 49 height 70
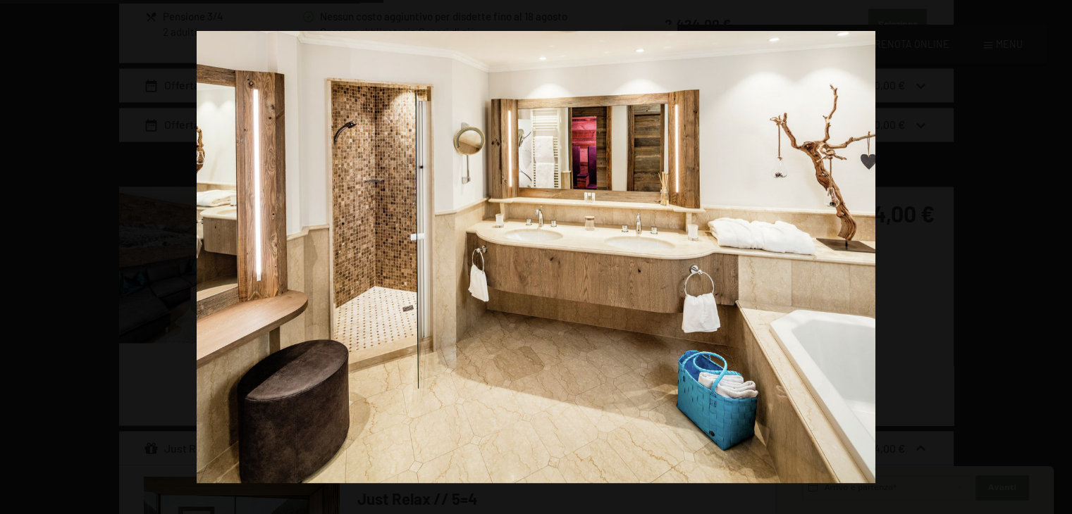
click at [1051, 252] on button "button" at bounding box center [1046, 257] width 49 height 70
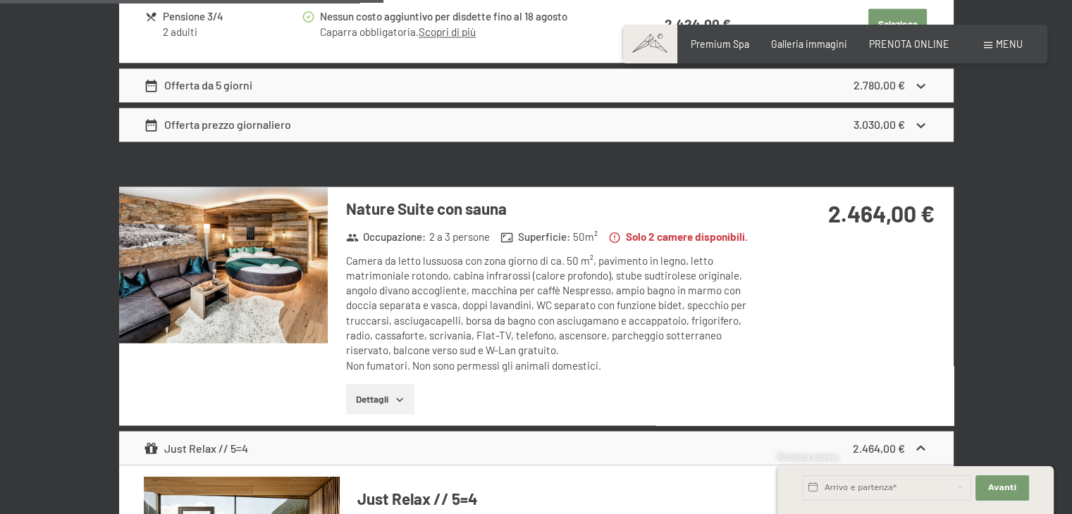
click at [0, 0] on button "button" at bounding box center [0, 0] width 0 height 0
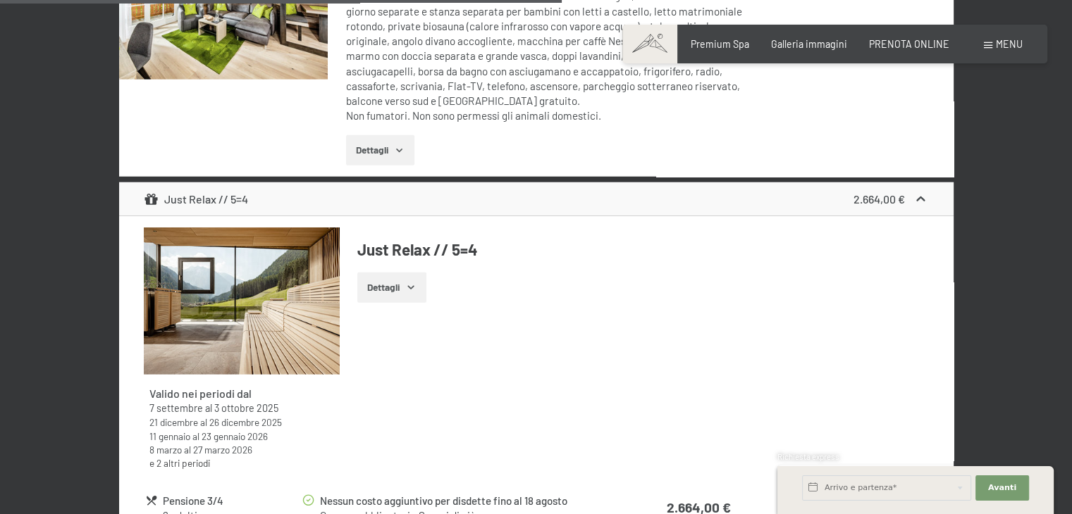
scroll to position [3335, 0]
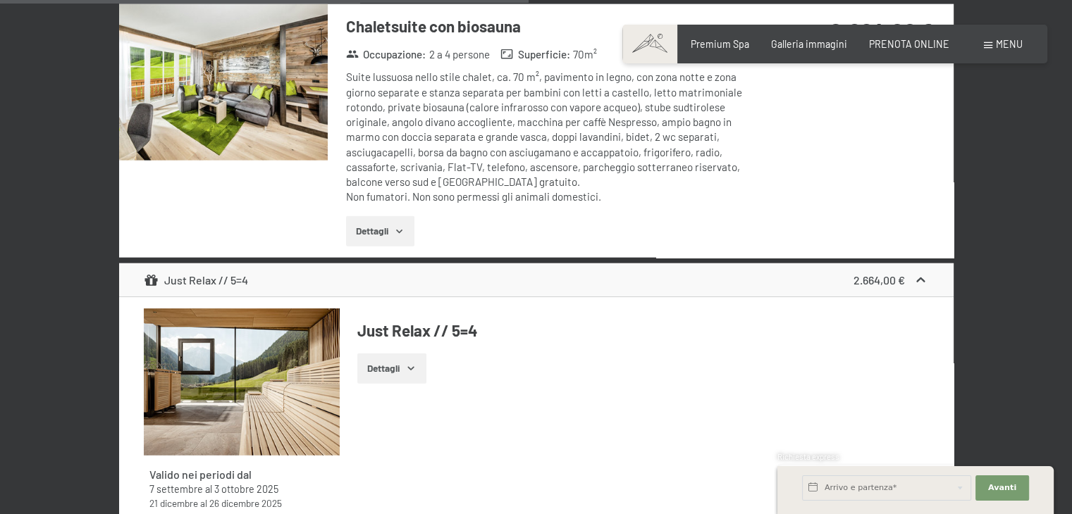
click at [220, 71] on img at bounding box center [223, 82] width 209 height 156
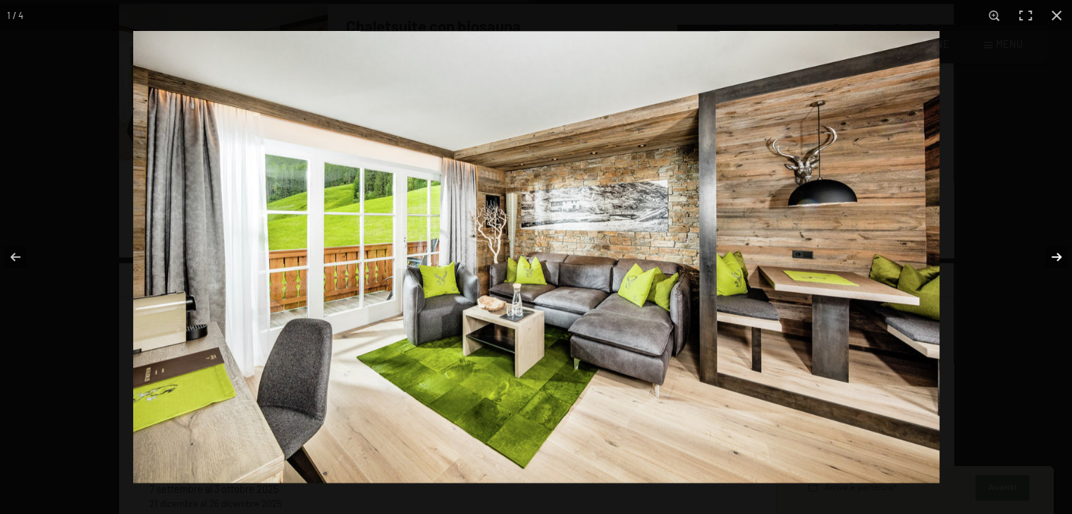
click at [1052, 257] on button "button" at bounding box center [1046, 257] width 49 height 70
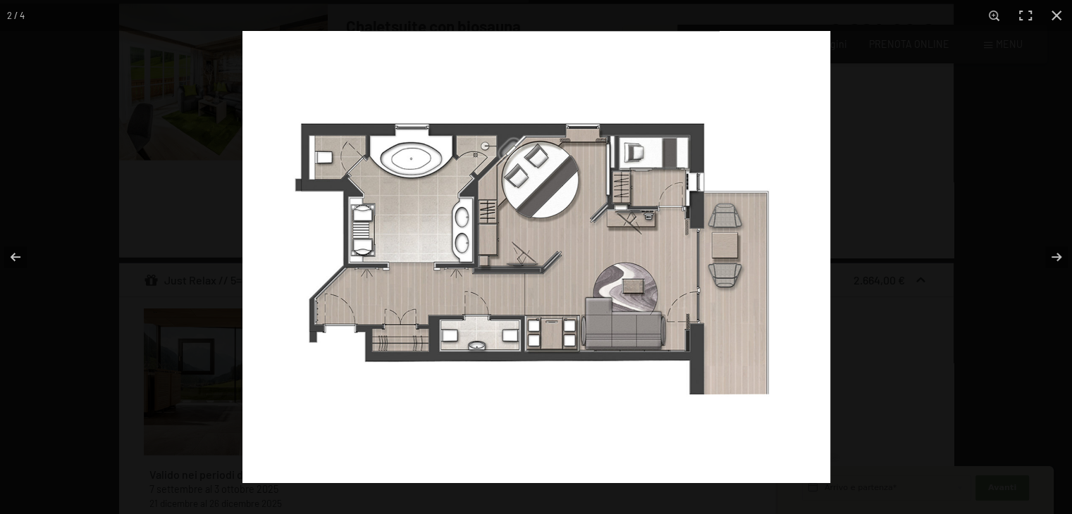
click at [651, 163] on img at bounding box center [536, 257] width 588 height 452
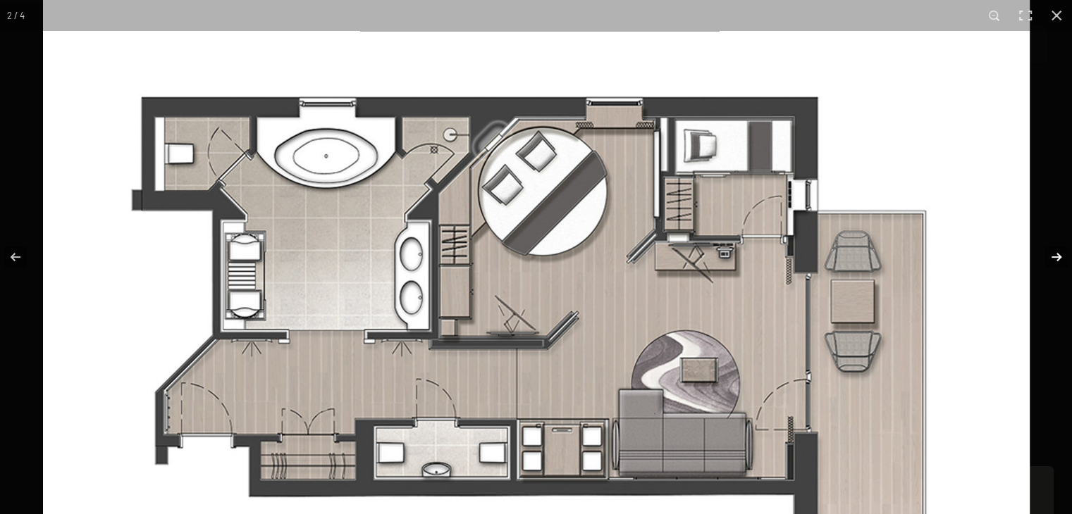
click at [1052, 254] on button "button" at bounding box center [1046, 257] width 49 height 70
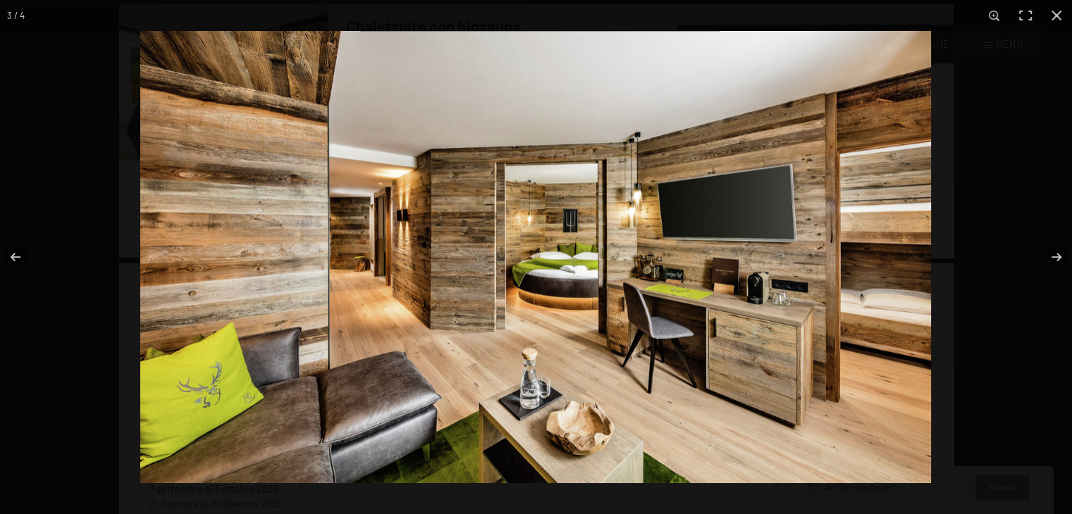
click at [882, 266] on img at bounding box center [535, 257] width 791 height 452
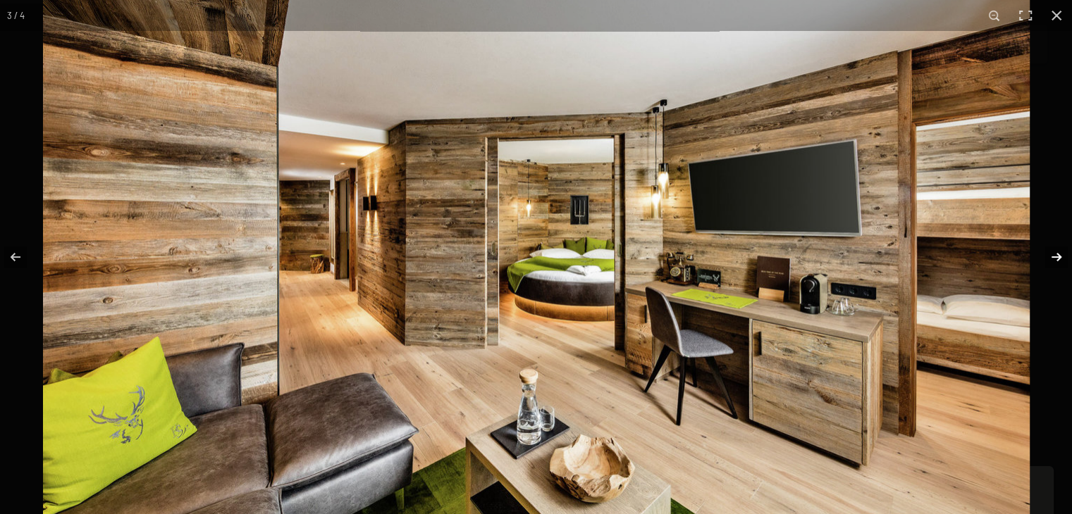
click at [1055, 257] on button "button" at bounding box center [1046, 257] width 49 height 70
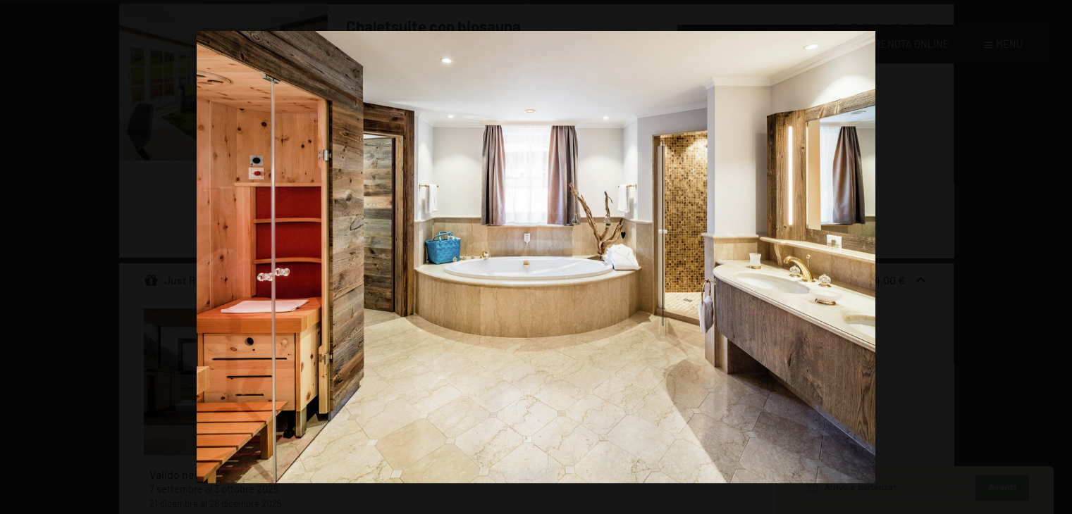
click at [1055, 257] on button "button" at bounding box center [1046, 257] width 49 height 70
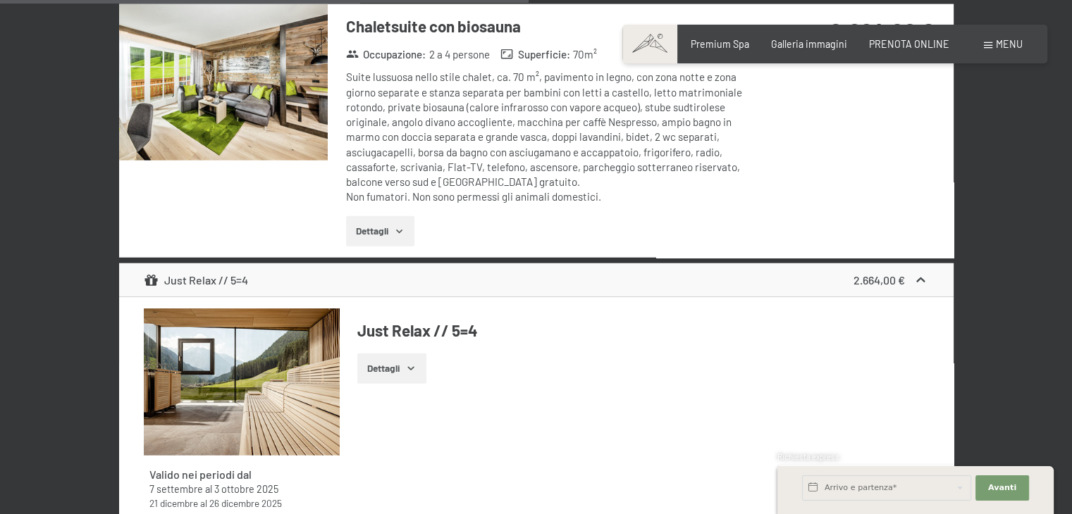
click at [0, 0] on button "button" at bounding box center [0, 0] width 0 height 0
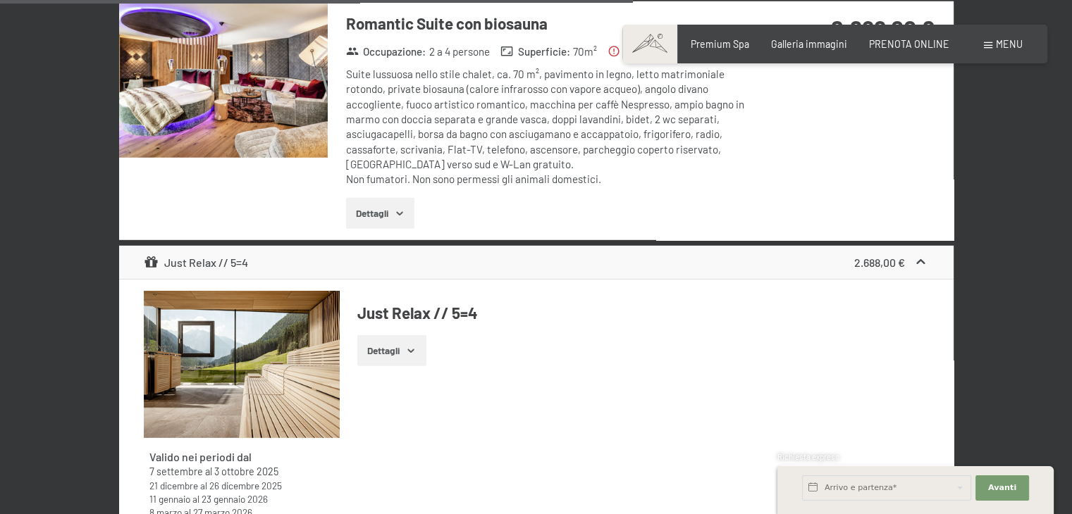
scroll to position [3969, 0]
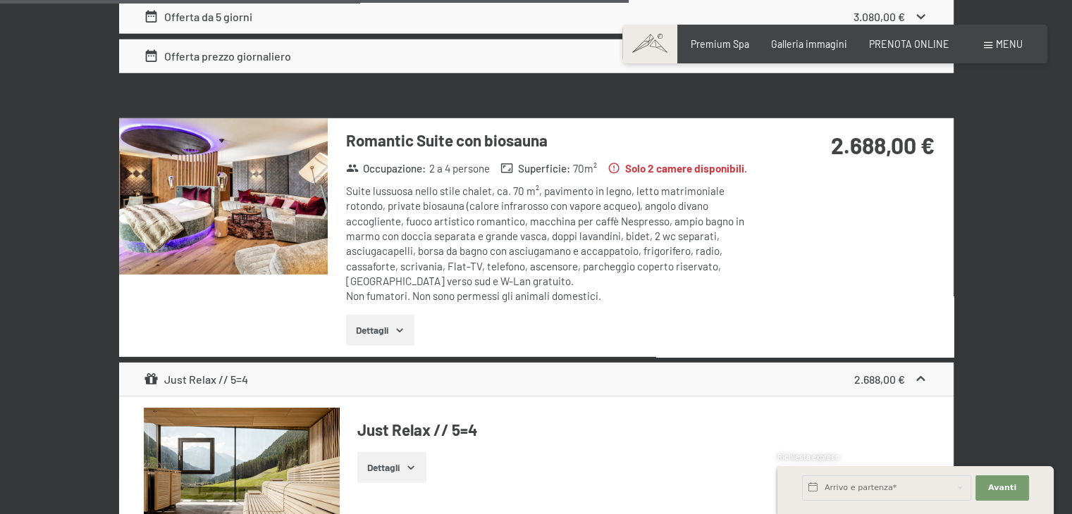
click at [231, 232] on img at bounding box center [223, 196] width 209 height 156
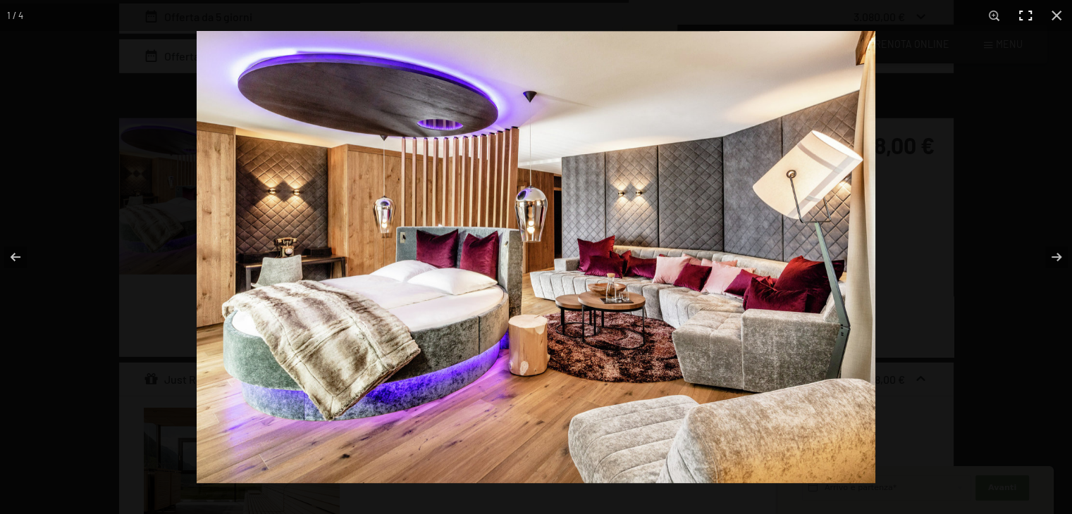
click at [1018, 15] on button "button" at bounding box center [1025, 15] width 31 height 31
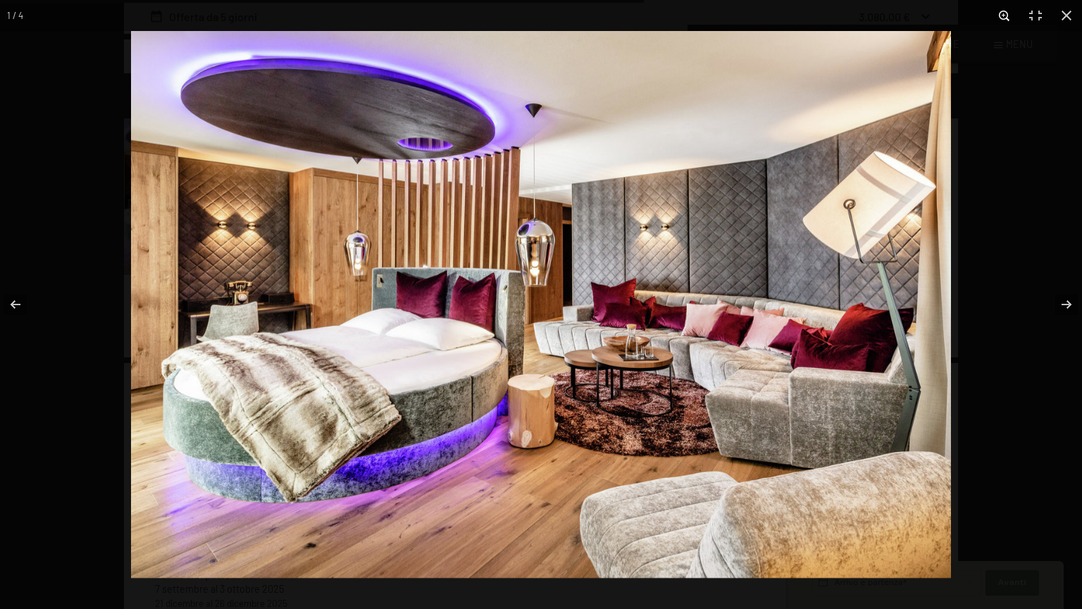
click at [1001, 20] on button "button" at bounding box center [1004, 15] width 31 height 31
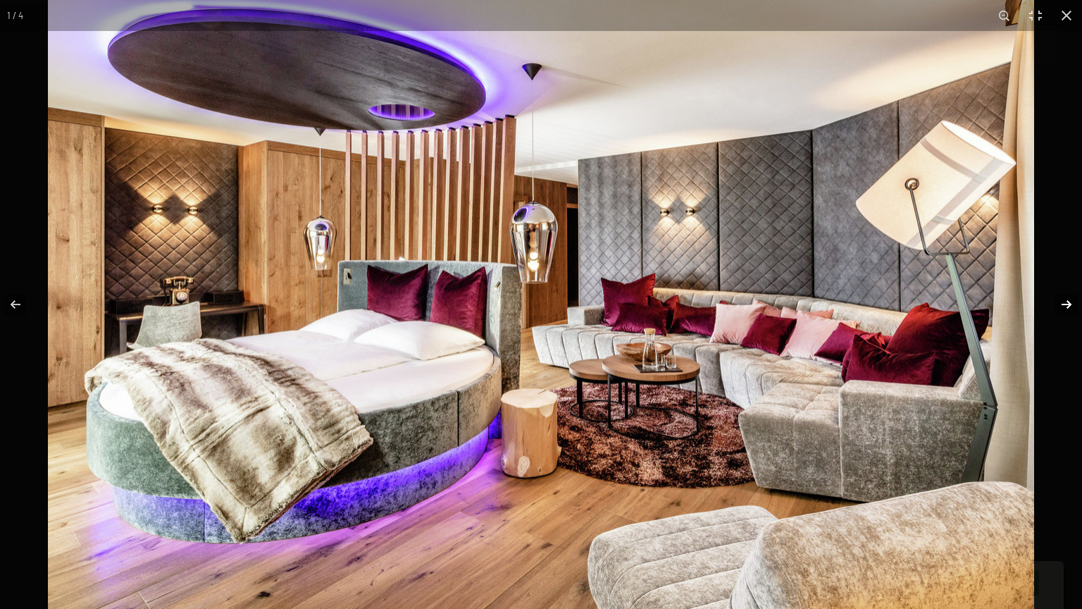
click at [1067, 303] on button "button" at bounding box center [1057, 304] width 49 height 70
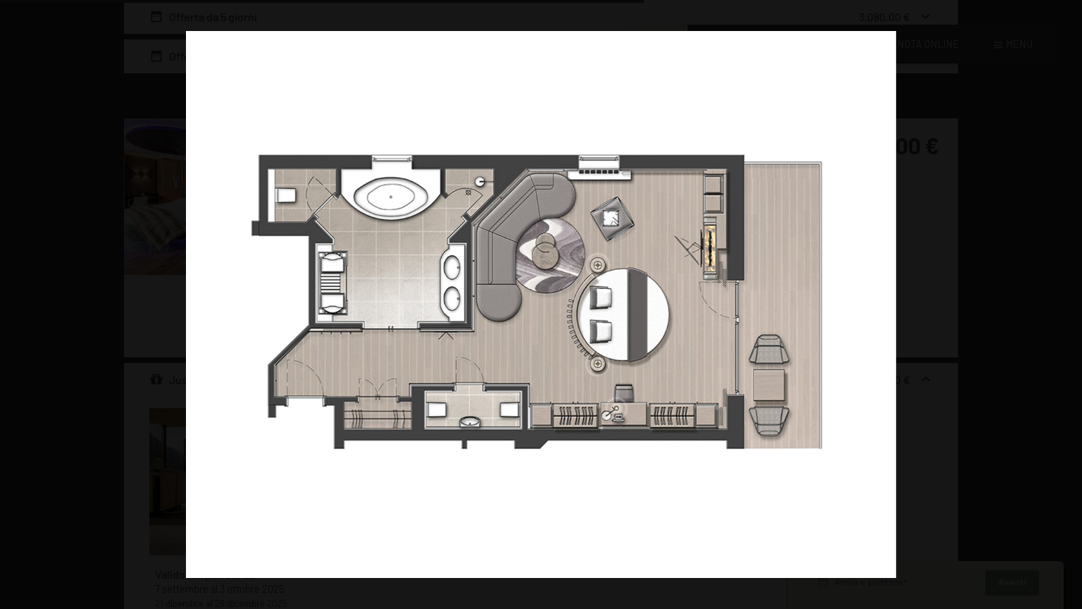
click at [1067, 303] on button "button" at bounding box center [1057, 304] width 49 height 70
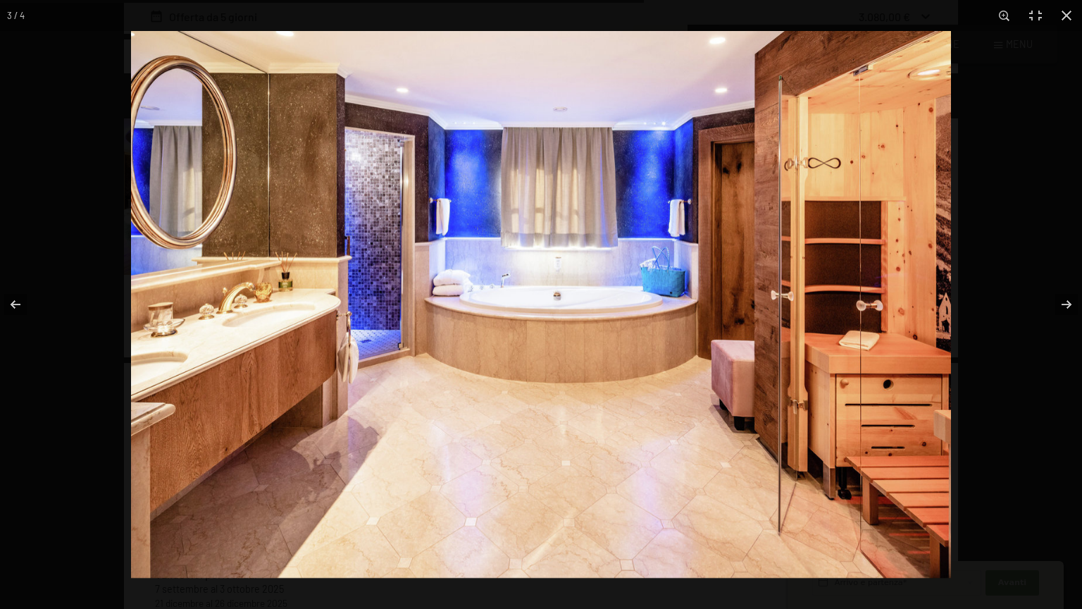
click at [652, 304] on img at bounding box center [541, 304] width 820 height 547
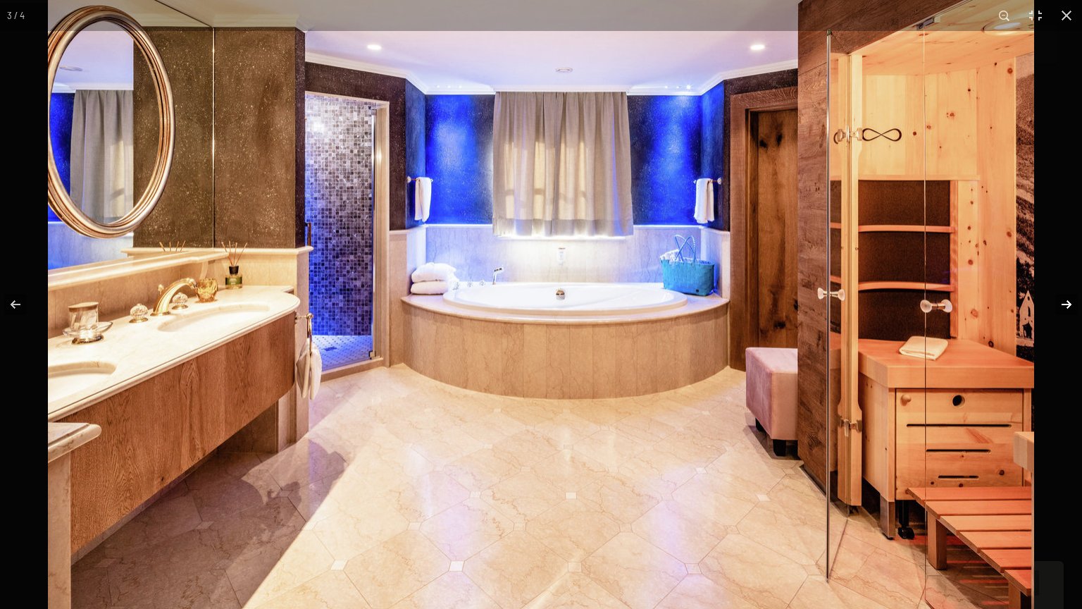
click at [1064, 307] on button "button" at bounding box center [1057, 304] width 49 height 70
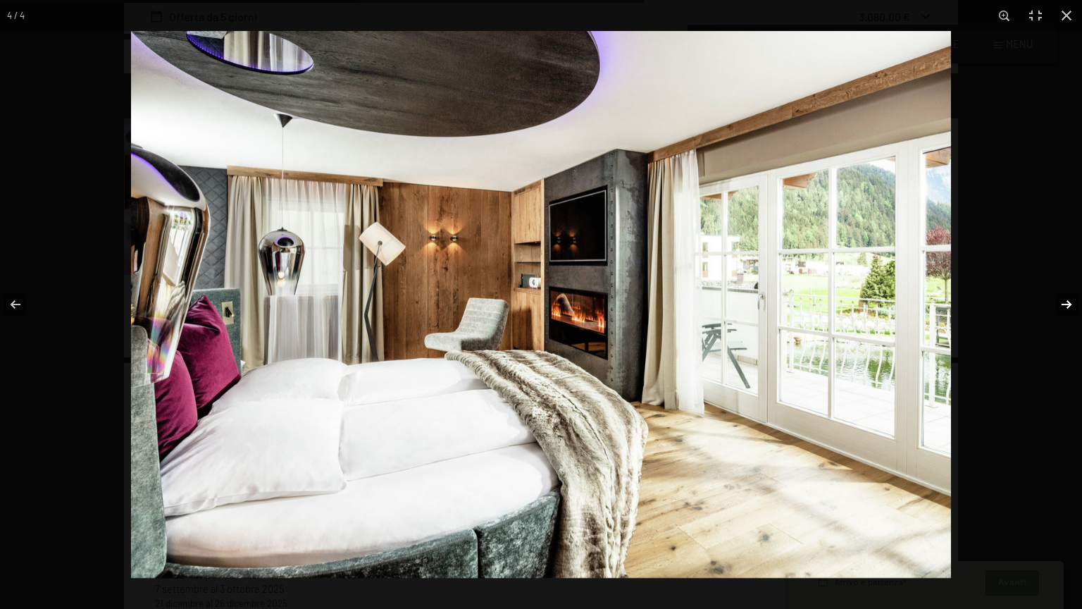
click at [1063, 303] on button "button" at bounding box center [1057, 304] width 49 height 70
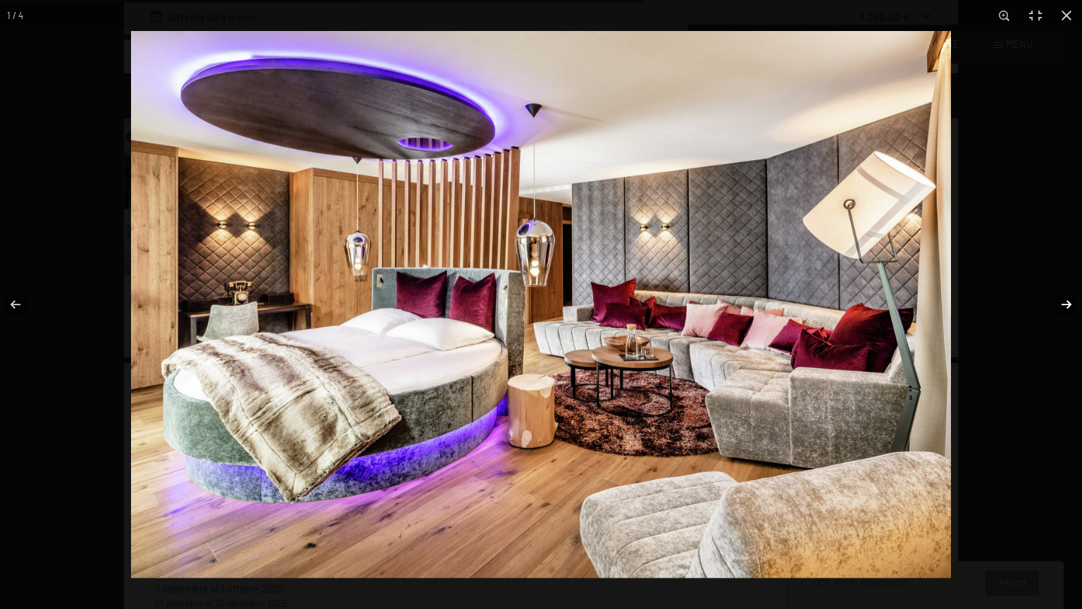
click at [1066, 304] on button "button" at bounding box center [1057, 304] width 49 height 70
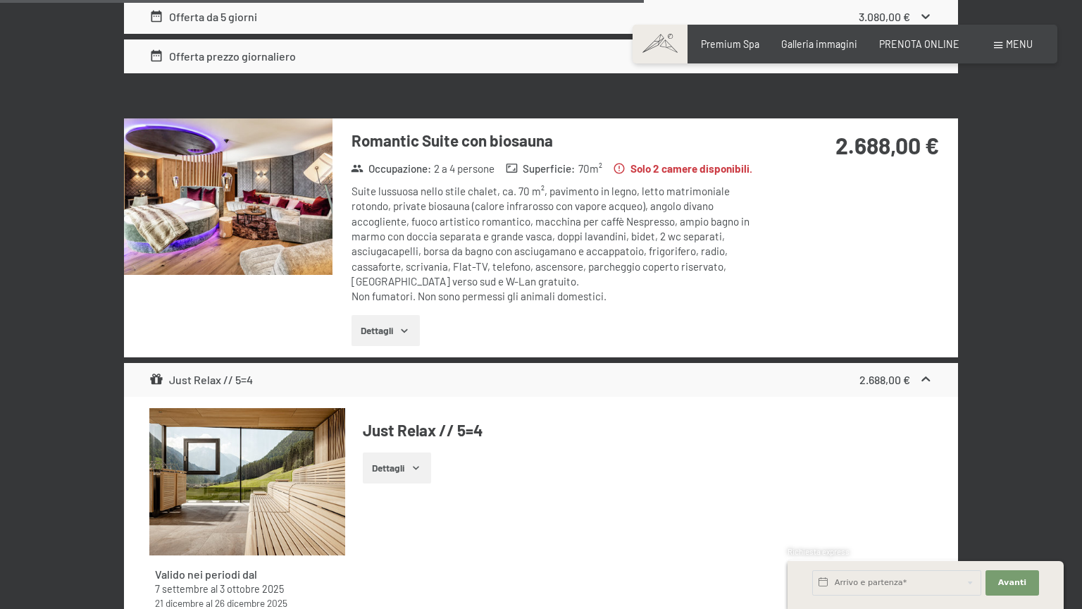
click at [0, 0] on button "button" at bounding box center [0, 0] width 0 height 0
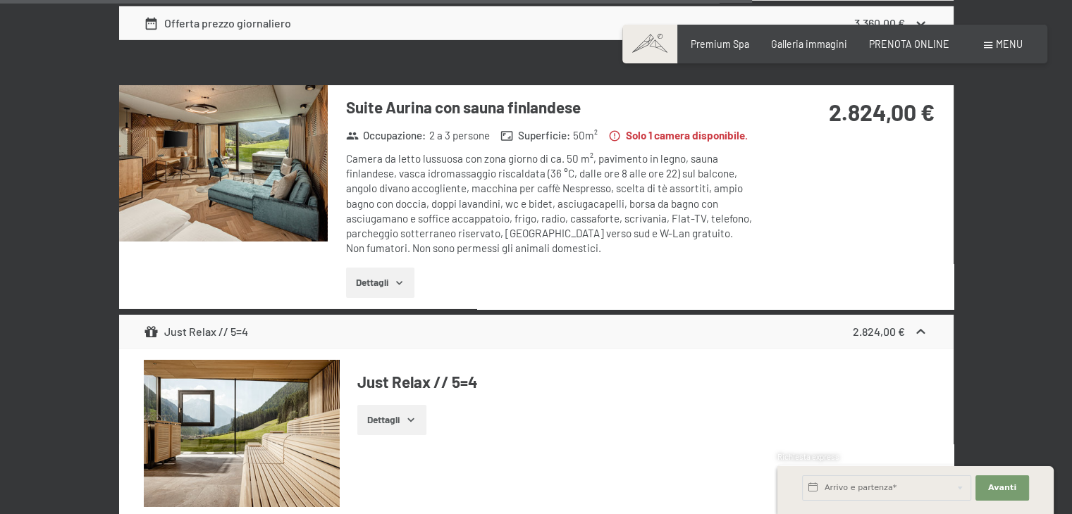
scroll to position [4745, 0]
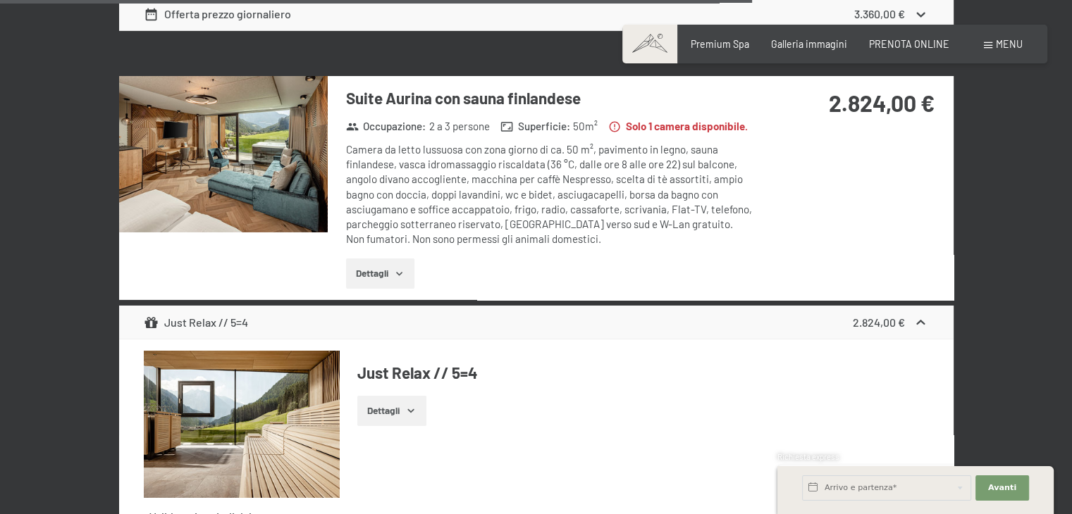
click at [220, 137] on img at bounding box center [223, 154] width 209 height 156
click at [0, 0] on button "button" at bounding box center [0, 0] width 0 height 0
click at [228, 128] on img at bounding box center [223, 154] width 209 height 156
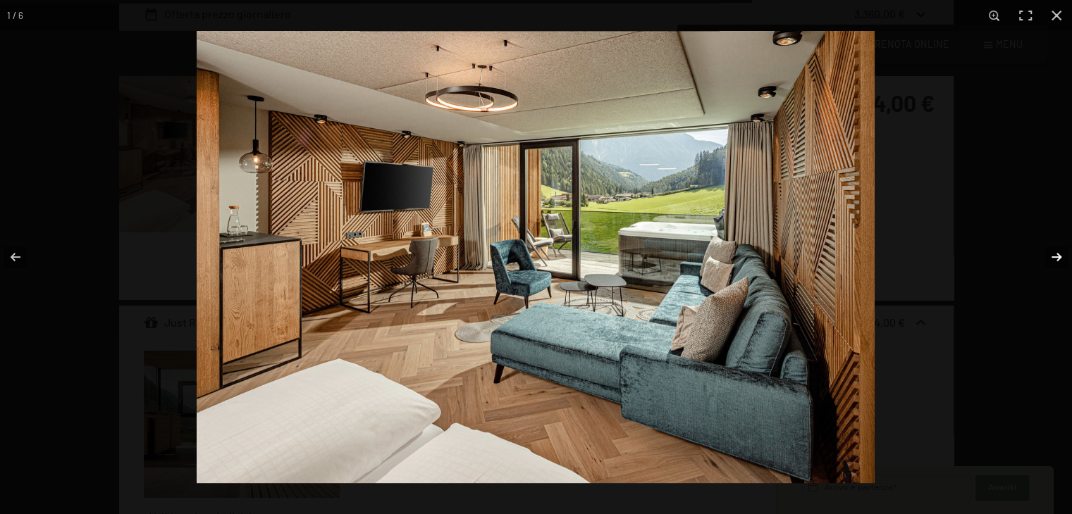
click at [1058, 258] on button "button" at bounding box center [1046, 257] width 49 height 70
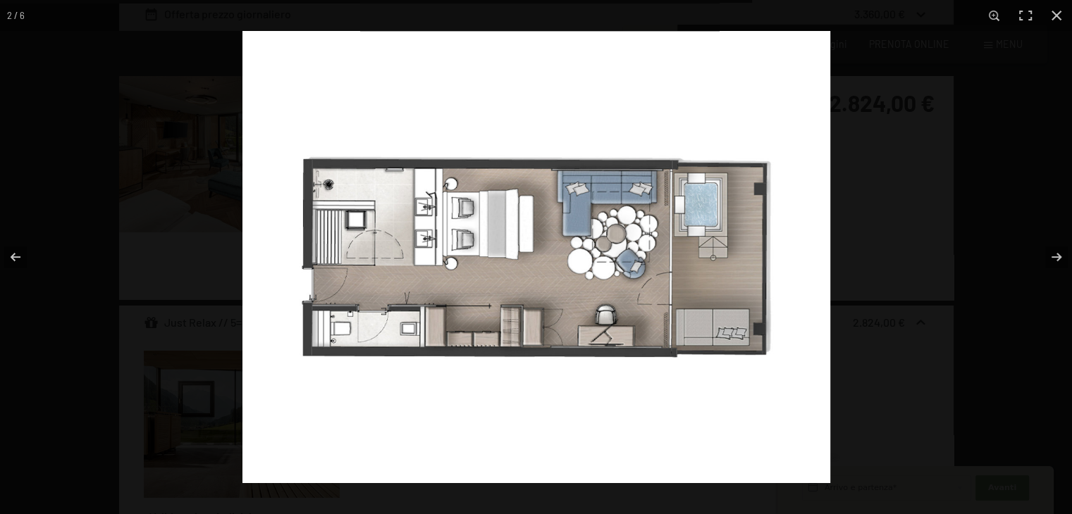
click at [536, 268] on img at bounding box center [536, 257] width 588 height 452
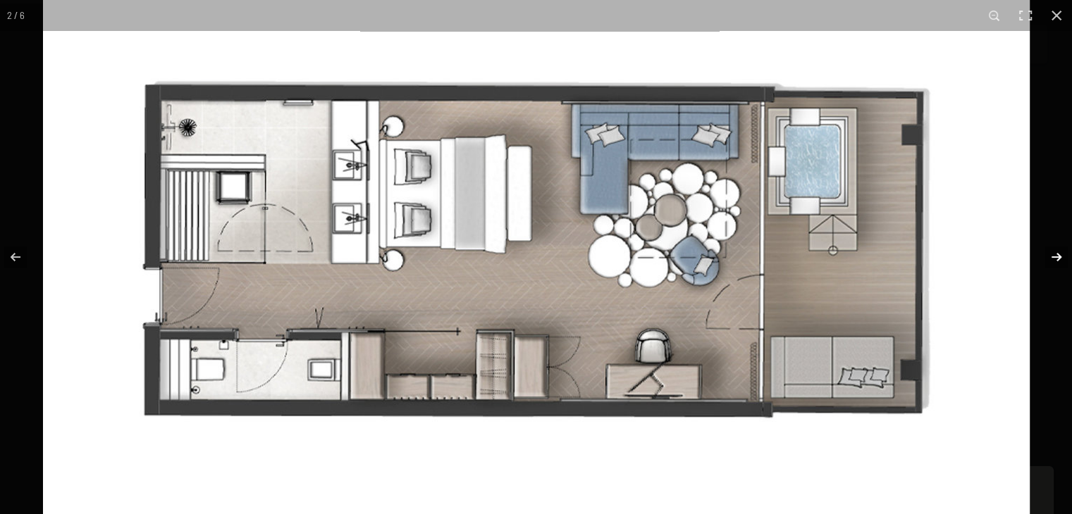
click at [1055, 260] on button "button" at bounding box center [1046, 257] width 49 height 70
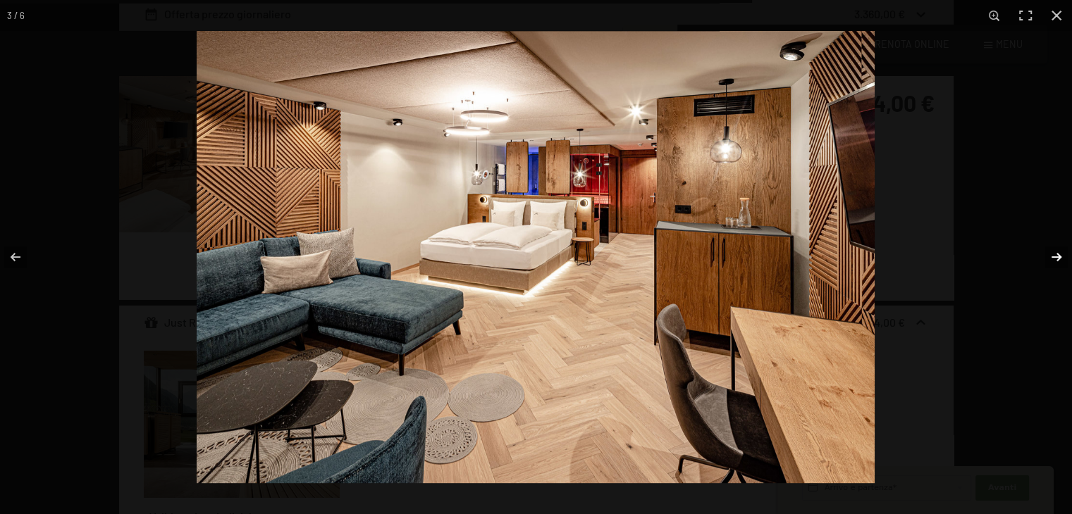
click at [1053, 256] on button "button" at bounding box center [1046, 257] width 49 height 70
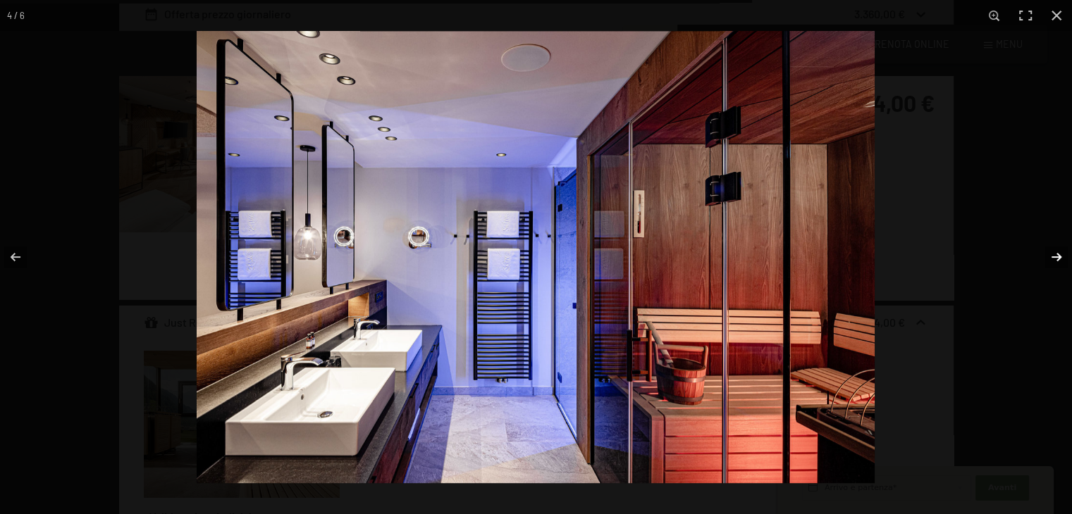
click at [1059, 257] on button "button" at bounding box center [1046, 257] width 49 height 70
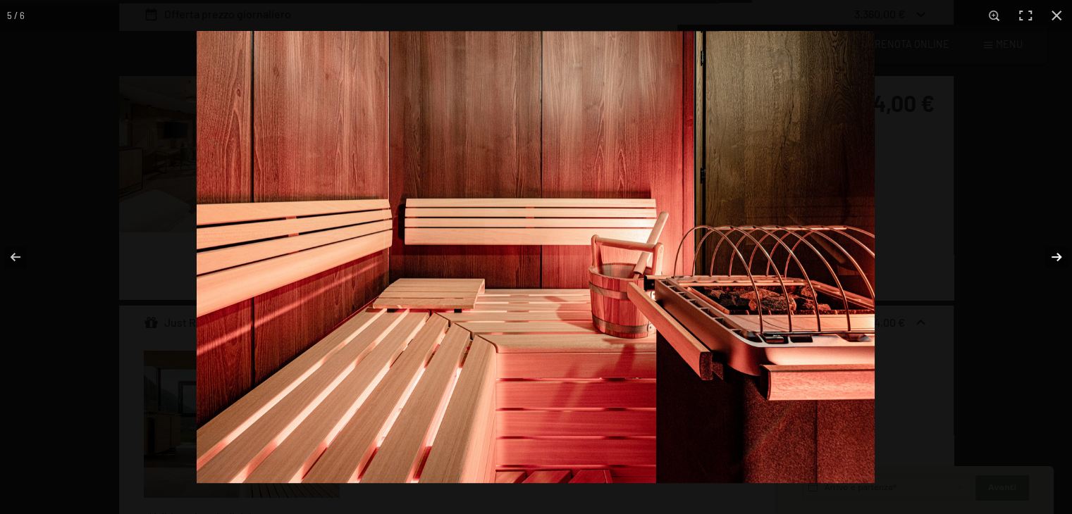
click at [1059, 257] on button "button" at bounding box center [1046, 257] width 49 height 70
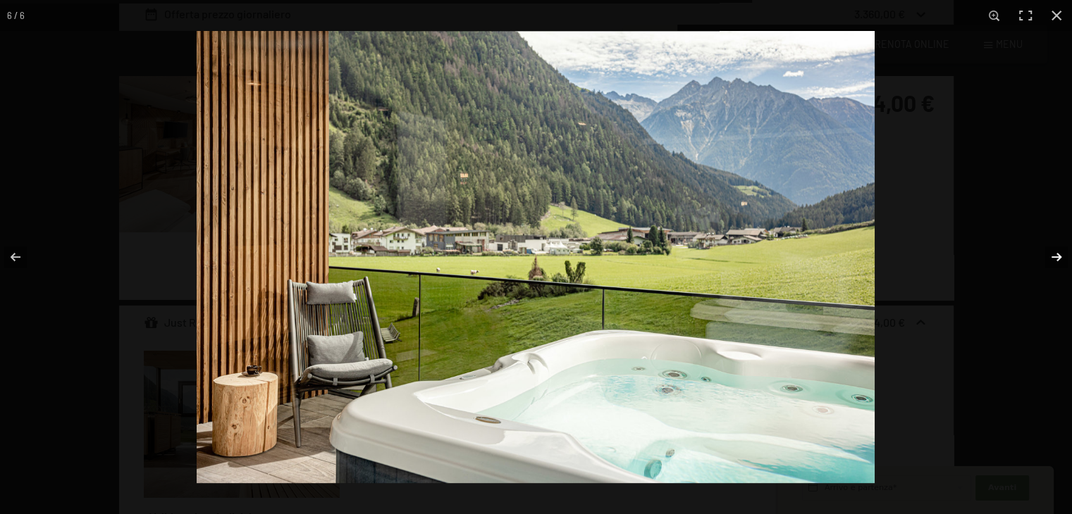
click at [1053, 260] on button "button" at bounding box center [1046, 257] width 49 height 70
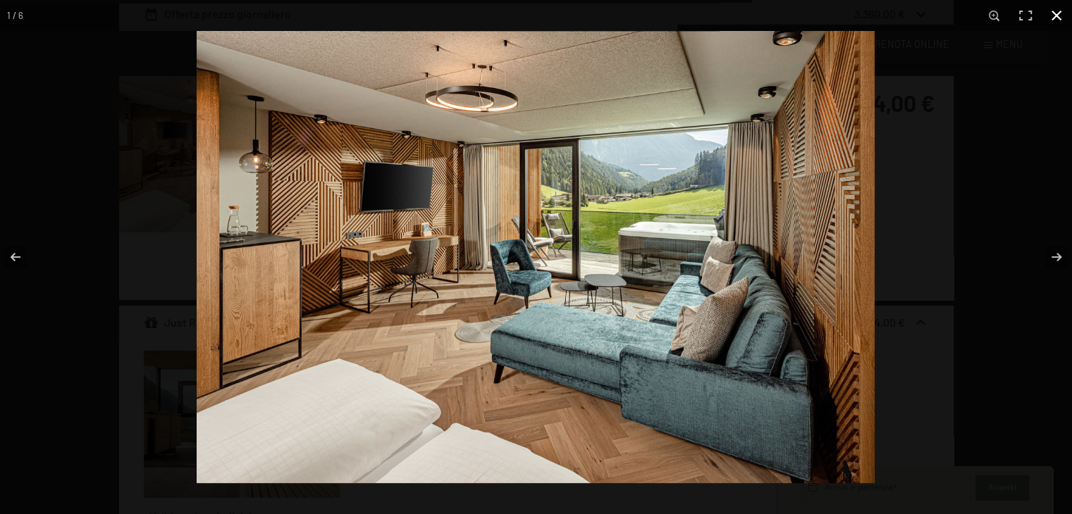
click at [1057, 18] on button "button" at bounding box center [1056, 15] width 31 height 31
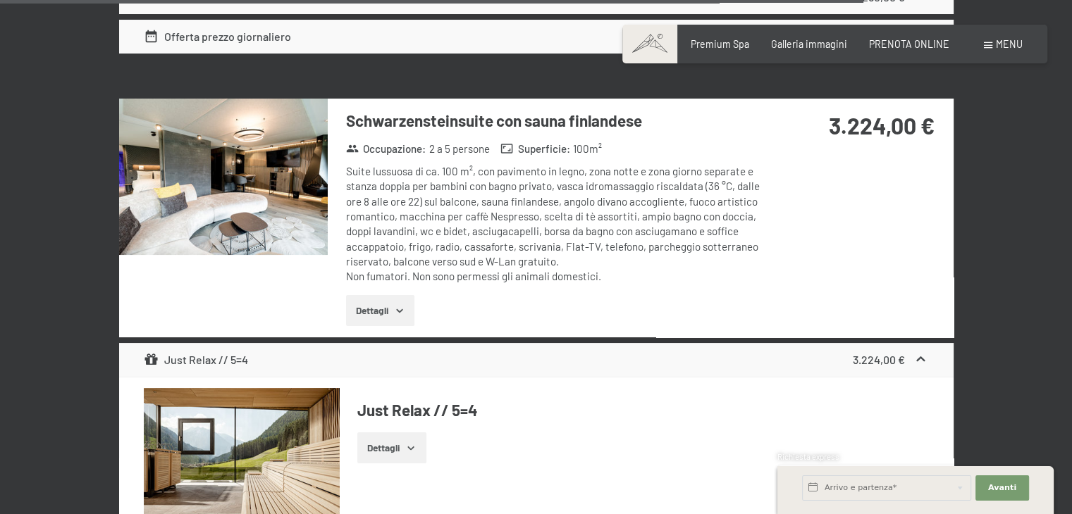
scroll to position [5449, 0]
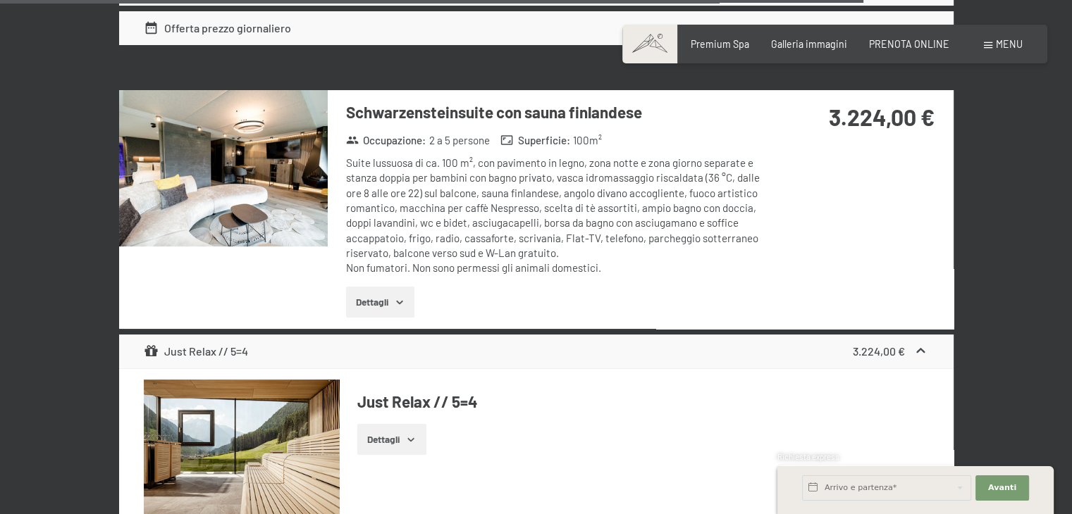
click at [248, 153] on img at bounding box center [223, 168] width 209 height 156
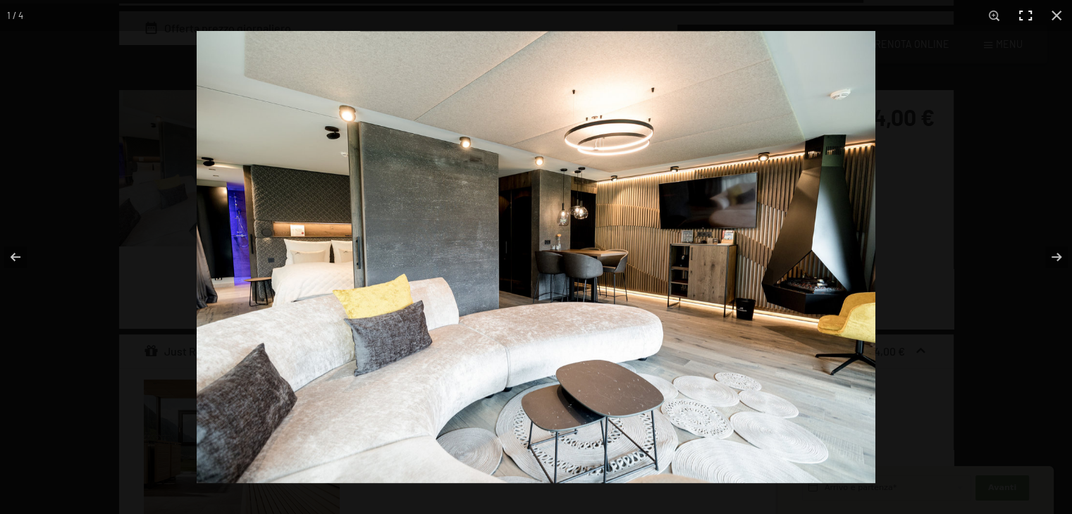
click at [1013, 13] on button "button" at bounding box center [1025, 15] width 31 height 31
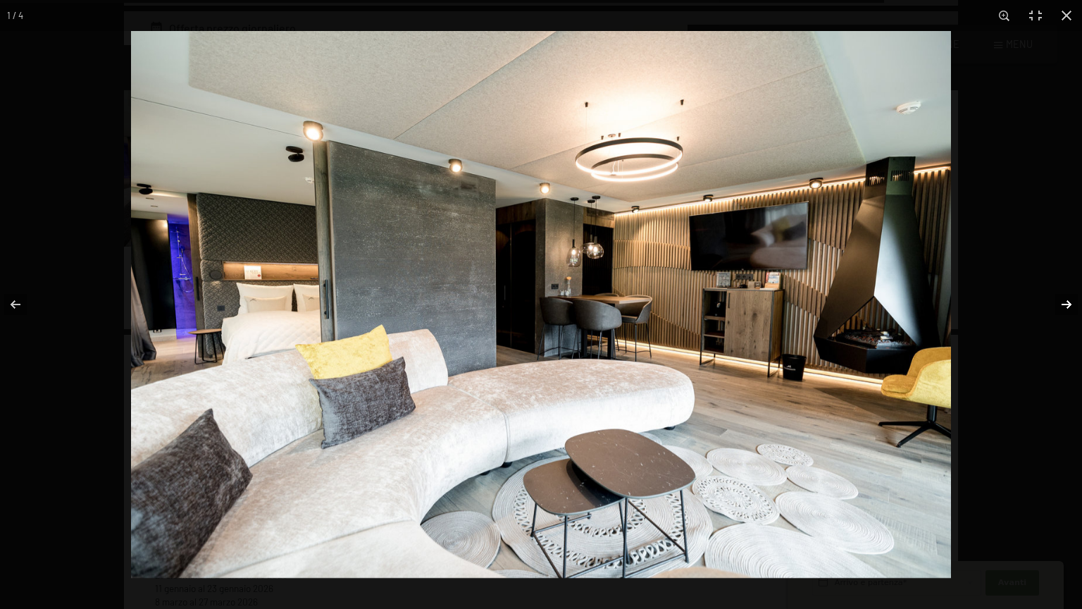
click at [1066, 307] on button "button" at bounding box center [1057, 304] width 49 height 70
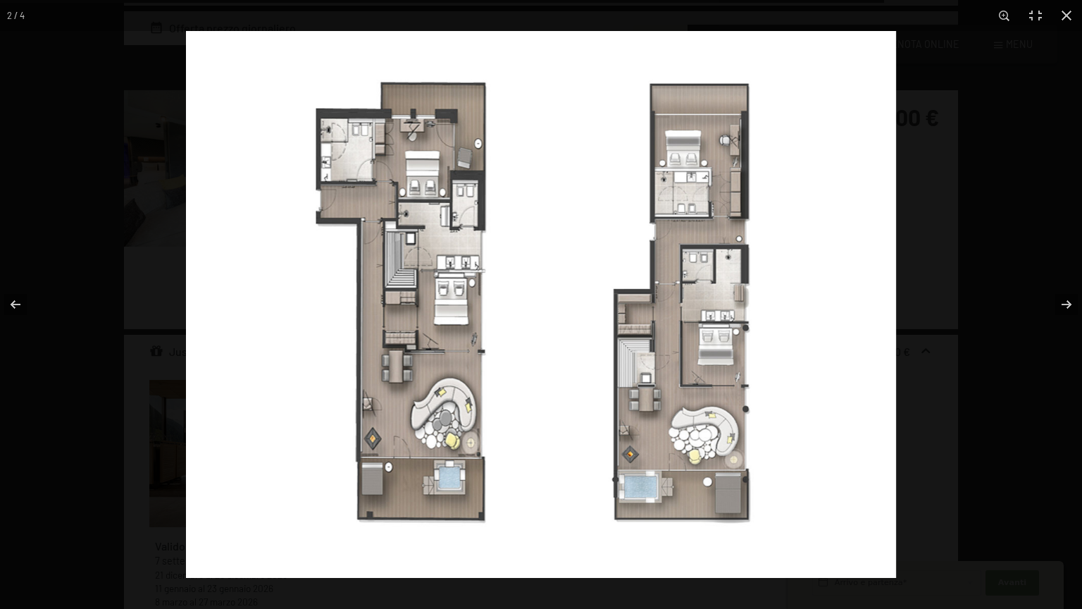
click at [578, 326] on img at bounding box center [541, 304] width 710 height 547
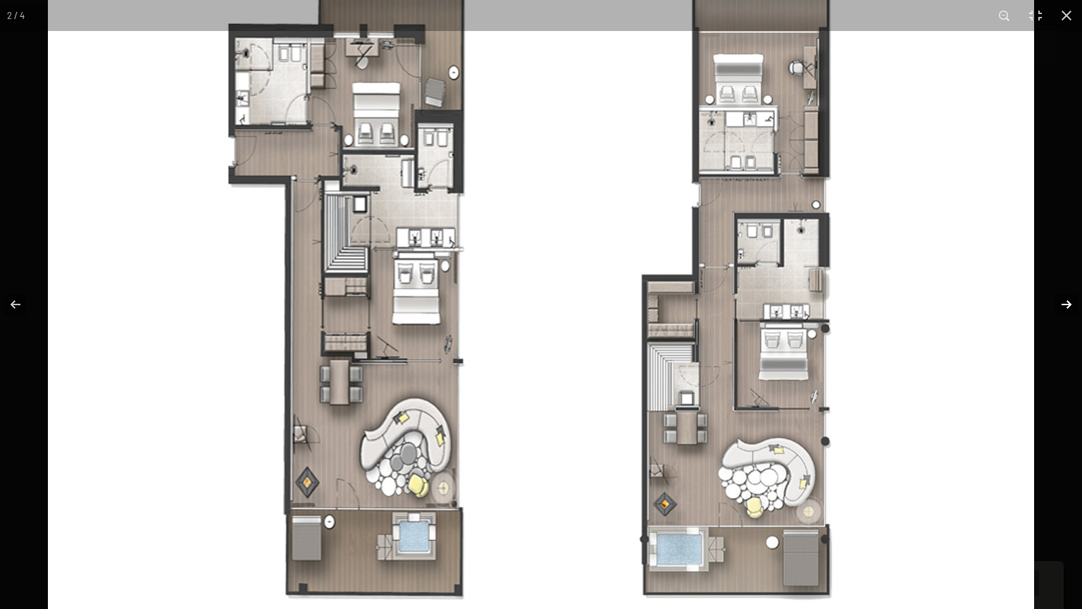
click at [1071, 304] on button "button" at bounding box center [1057, 304] width 49 height 70
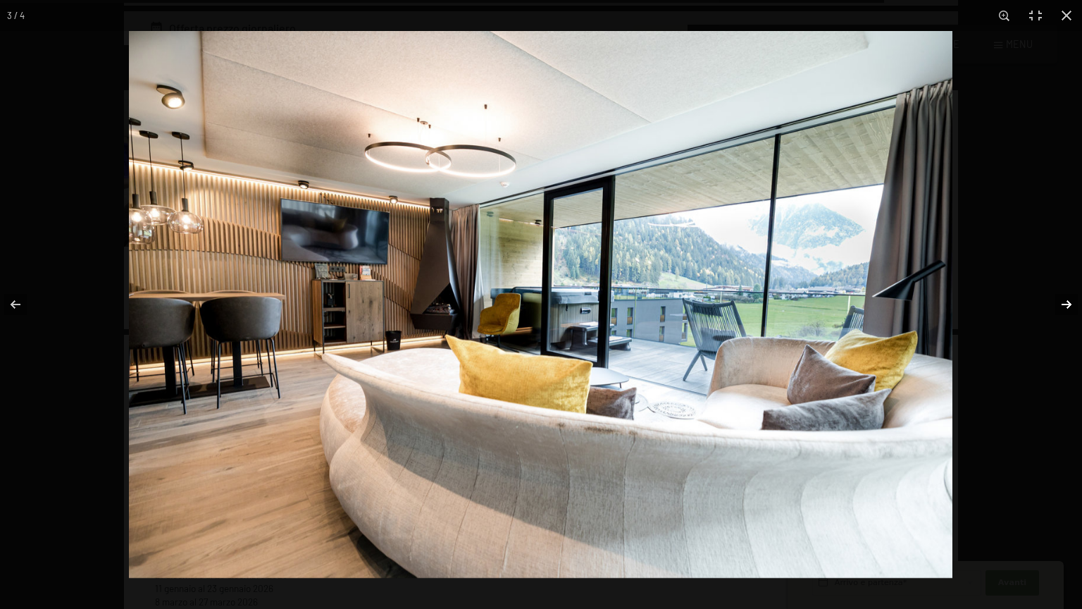
click at [1065, 308] on button "button" at bounding box center [1057, 304] width 49 height 70
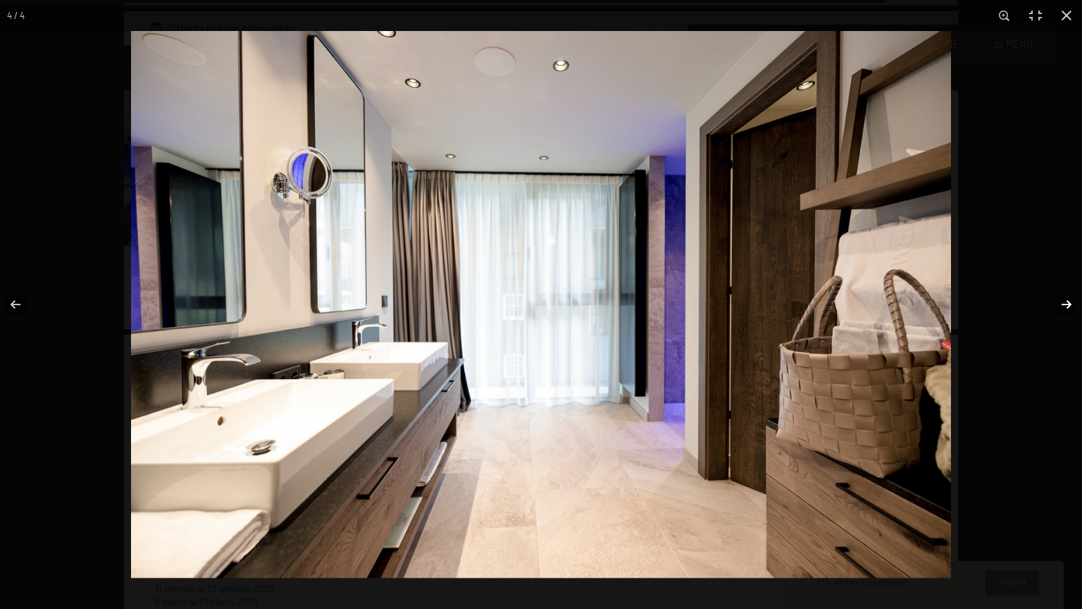
click at [1058, 309] on button "button" at bounding box center [1057, 304] width 49 height 70
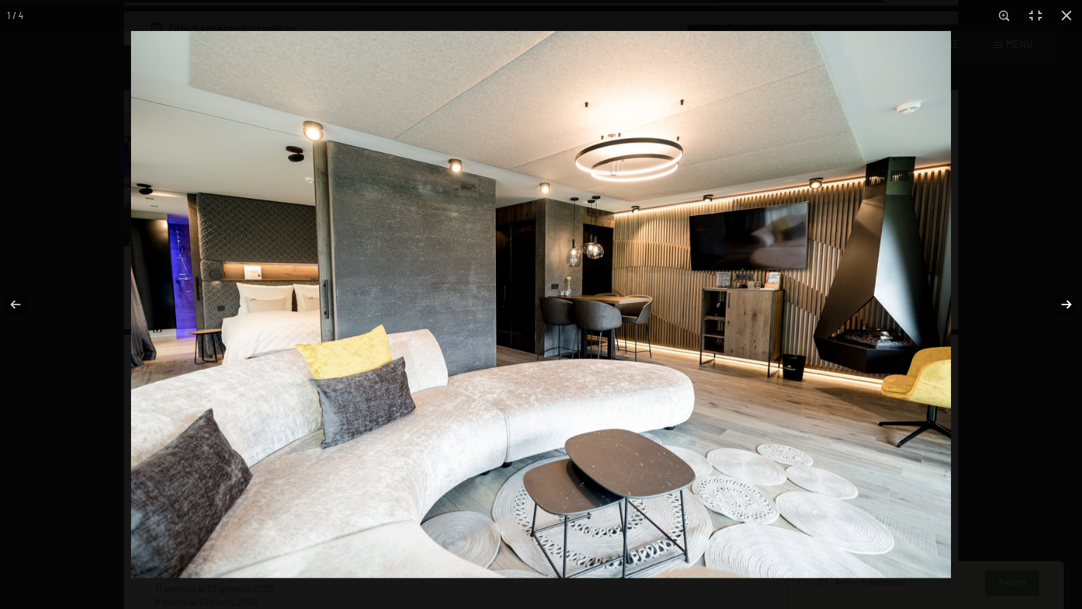
click at [1067, 304] on button "button" at bounding box center [1057, 304] width 49 height 70
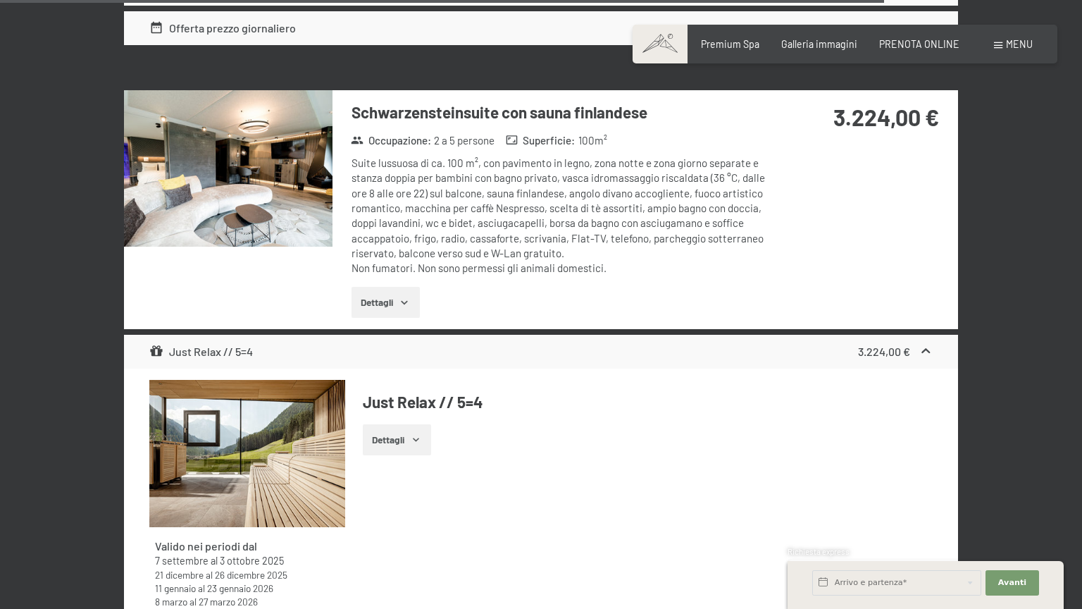
click at [0, 0] on button "button" at bounding box center [0, 0] width 0 height 0
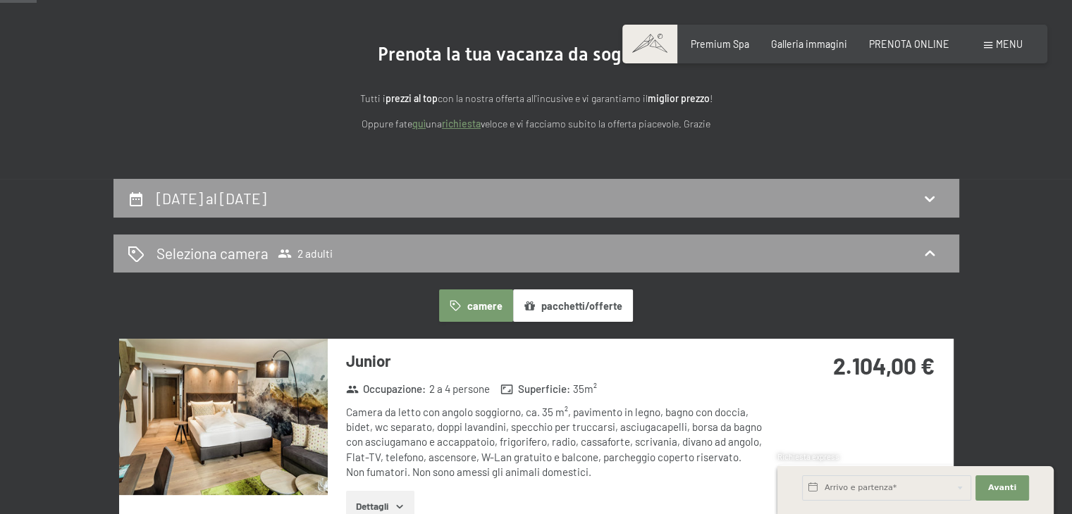
scroll to position [0, 0]
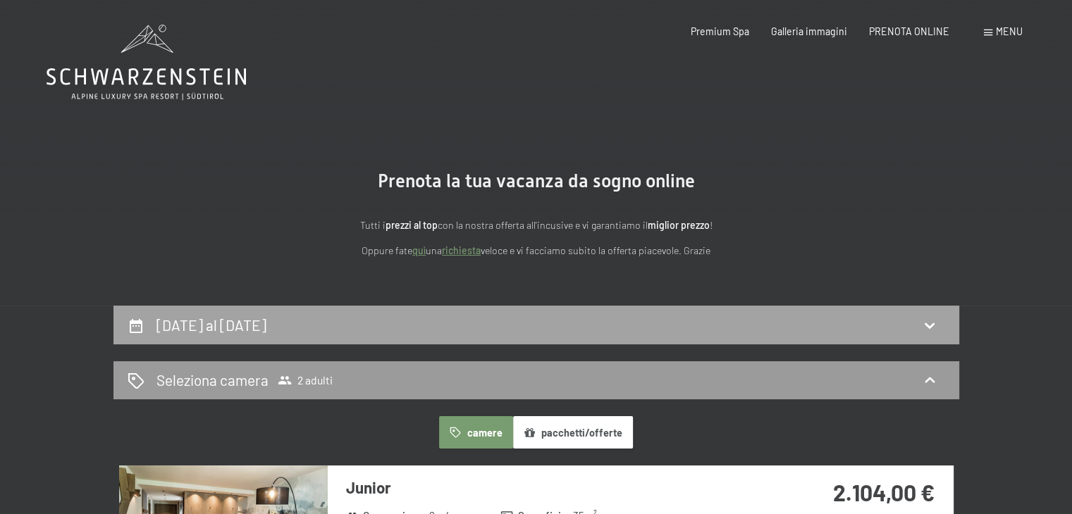
click at [930, 329] on icon at bounding box center [929, 325] width 17 height 17
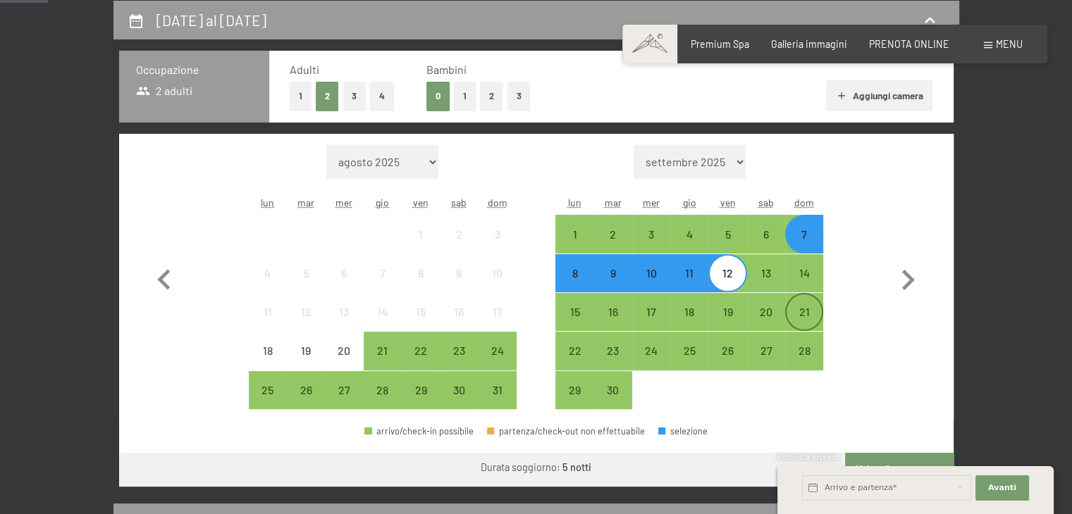
click at [801, 299] on div "21" at bounding box center [803, 312] width 35 height 35
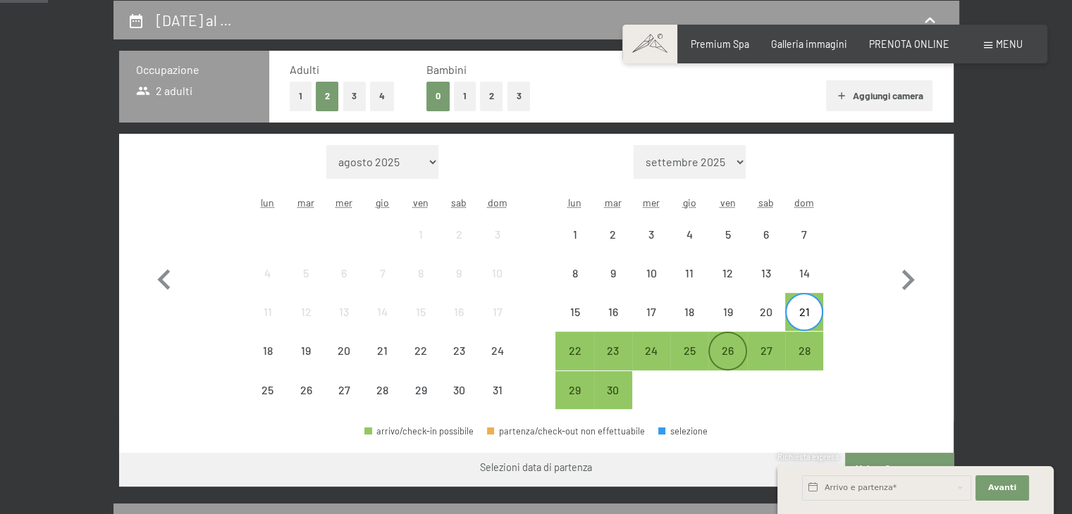
click at [719, 346] on div "26" at bounding box center [727, 362] width 35 height 35
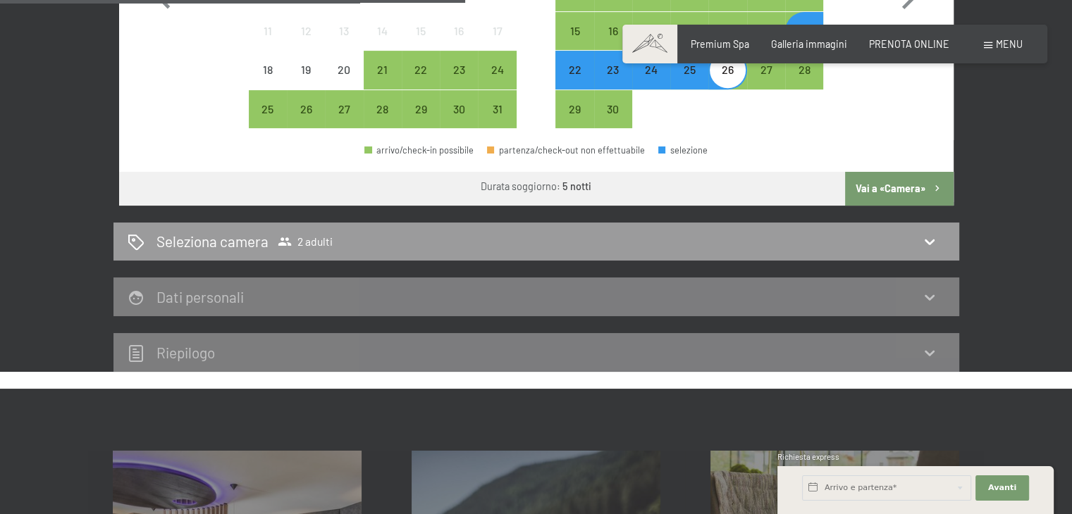
scroll to position [587, 0]
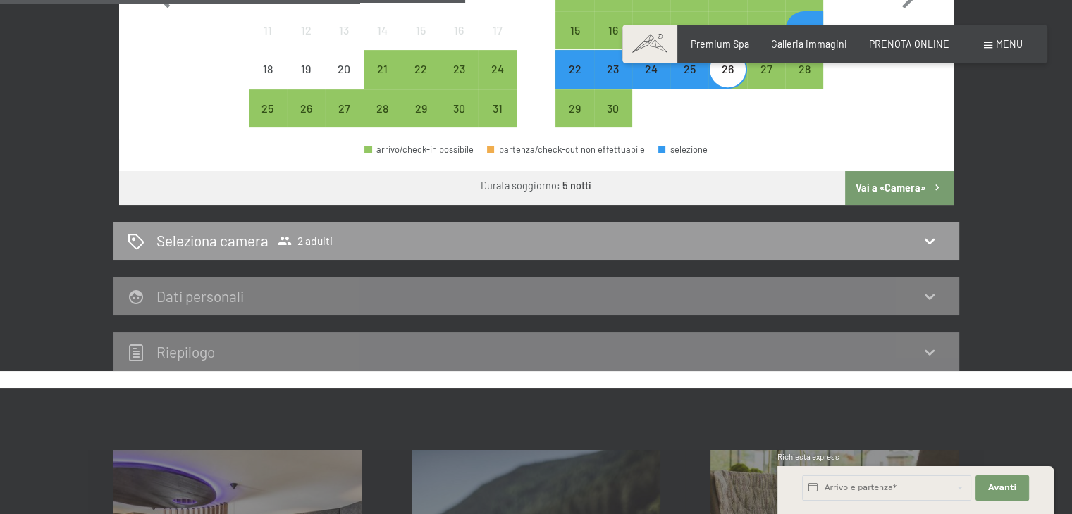
click at [888, 183] on button "Vai a «Camera»" at bounding box center [899, 188] width 108 height 34
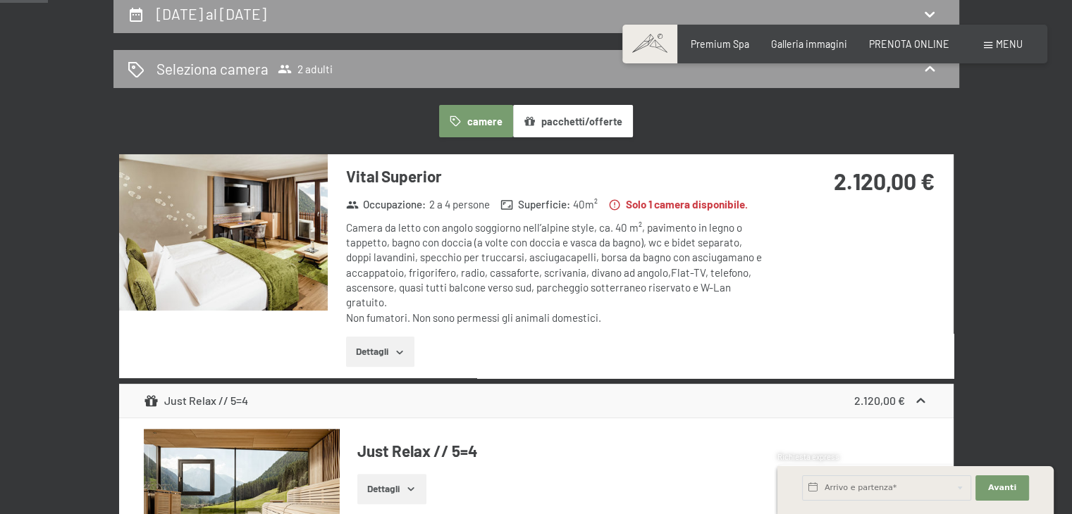
scroll to position [235, 0]
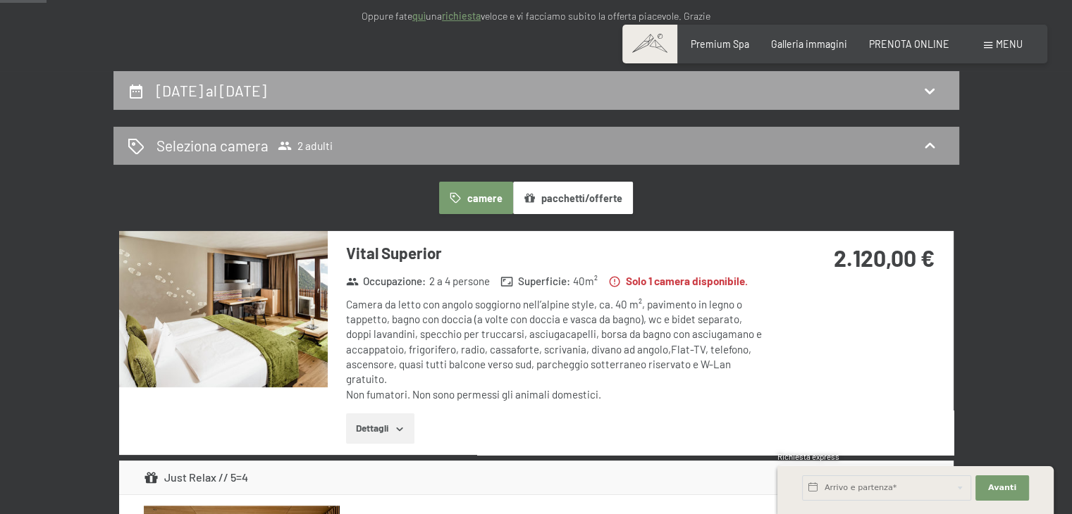
click at [928, 88] on icon at bounding box center [929, 90] width 17 height 17
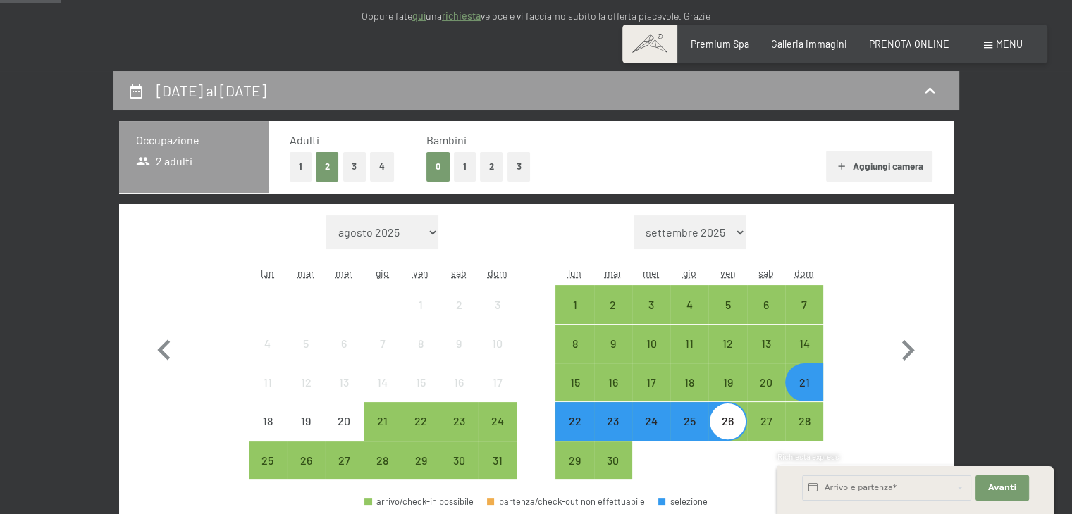
scroll to position [305, 0]
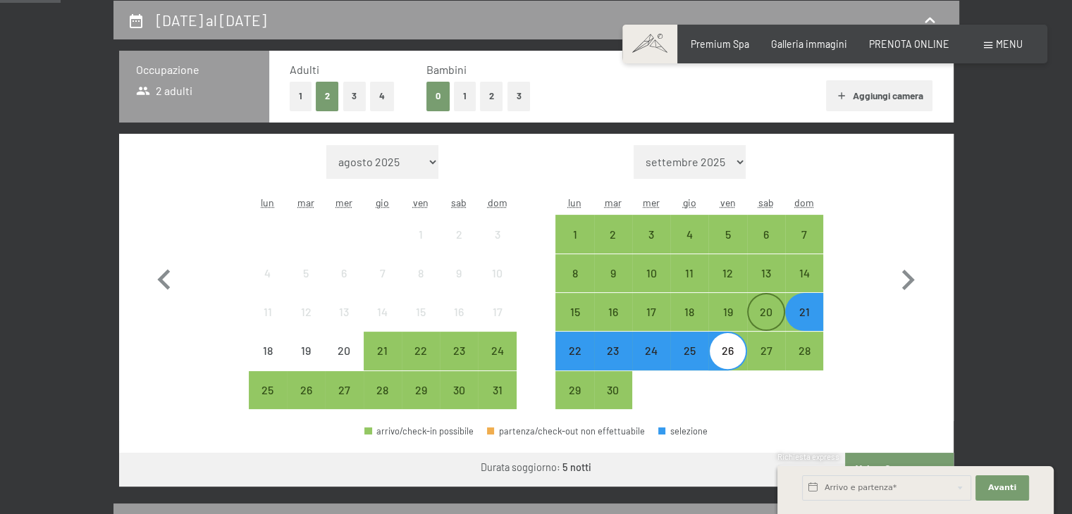
click at [753, 314] on div "20" at bounding box center [765, 324] width 35 height 35
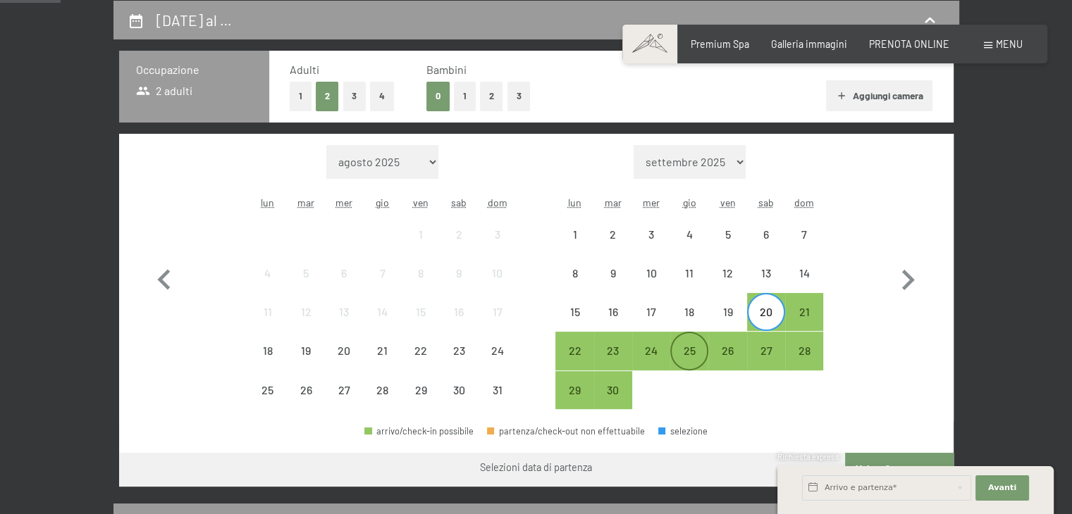
click at [686, 347] on div "25" at bounding box center [689, 362] width 35 height 35
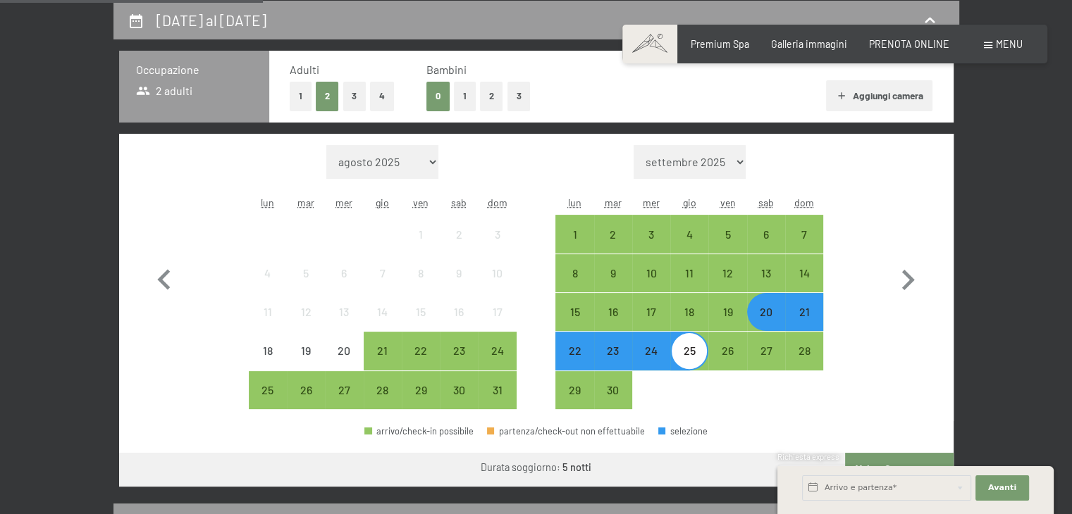
scroll to position [587, 0]
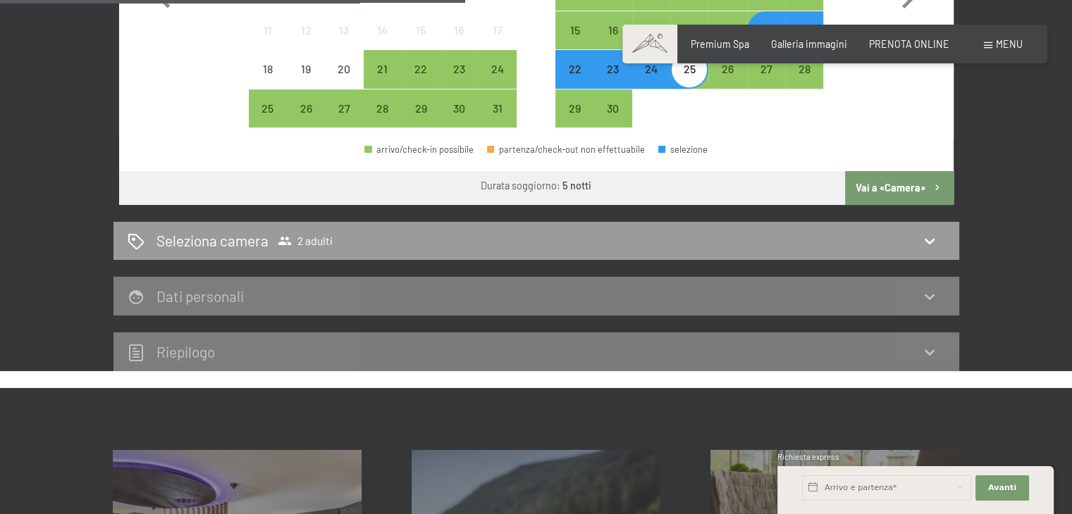
click at [922, 184] on button "Vai a «Camera»" at bounding box center [899, 188] width 108 height 34
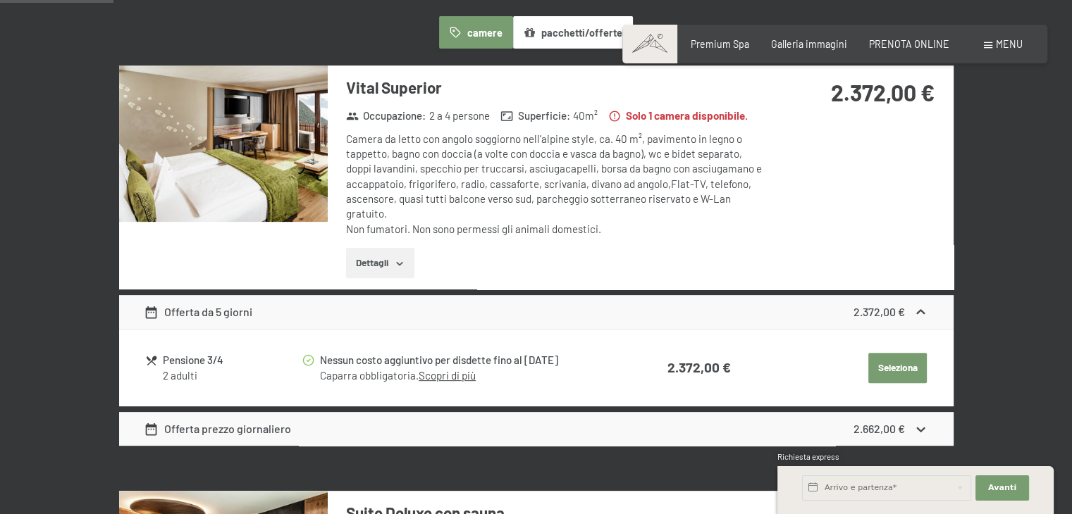
scroll to position [376, 0]
